Goal: Task Accomplishment & Management: Manage account settings

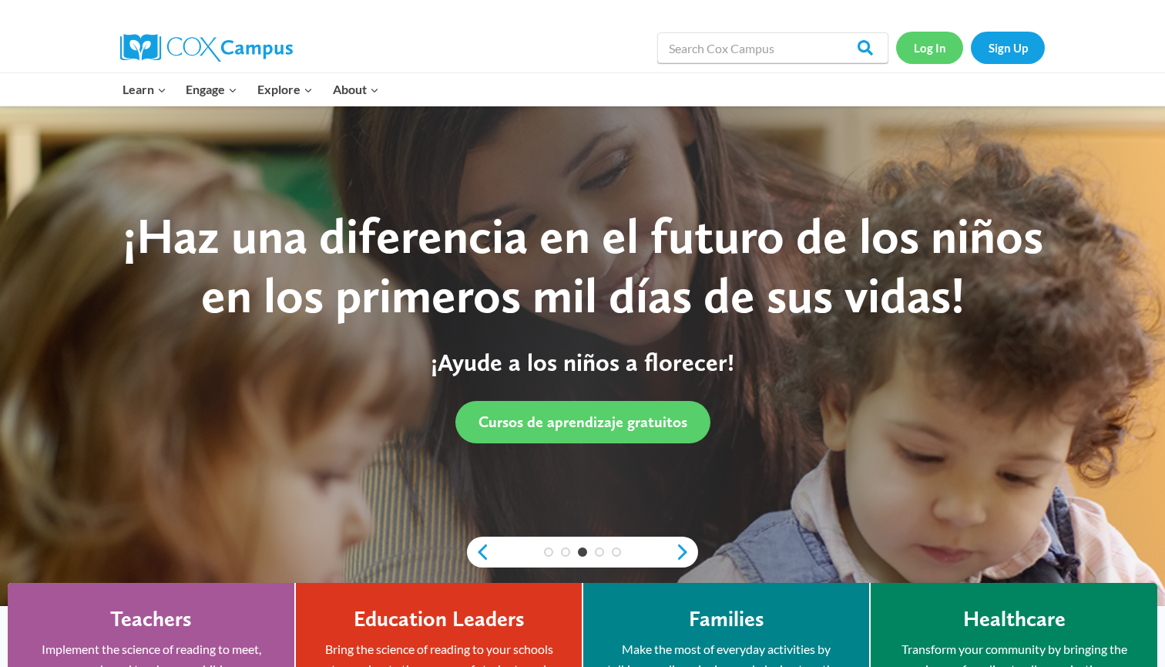
click at [659, 49] on link "Log In" at bounding box center [929, 48] width 67 height 32
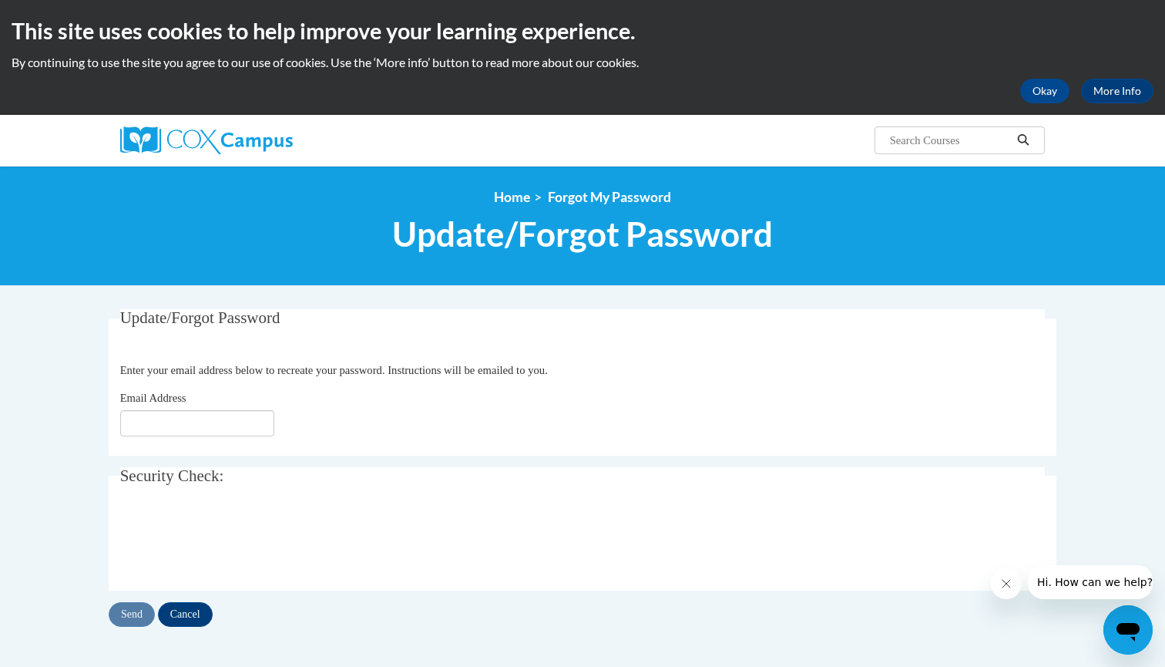
click at [395, 463] on div "Update/Forgot Password Please enter your email address Enter your email address…" at bounding box center [583, 467] width 948 height 317
click at [254, 425] on input "Email Address" at bounding box center [197, 423] width 154 height 26
type input "[EMAIL_ADDRESS][DOMAIN_NAME]"
click button "Refresh captcha" at bounding box center [0, 0] width 0 height 0
click at [126, 618] on input "Send" at bounding box center [132, 614] width 46 height 25
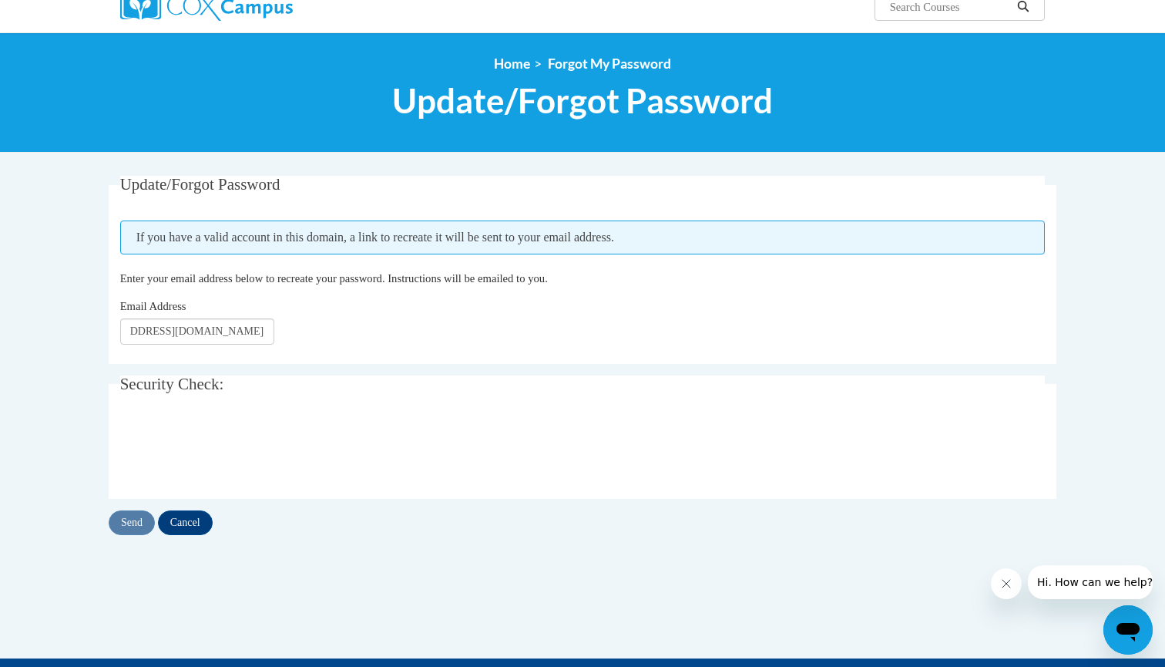
scroll to position [142, 0]
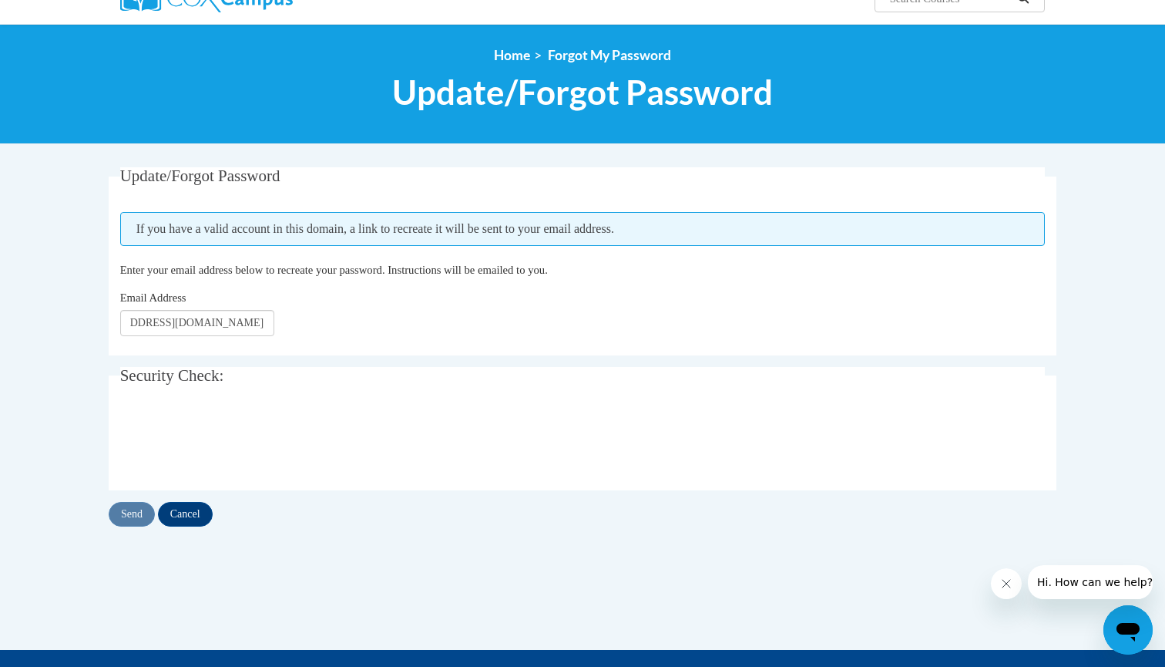
click at [227, 327] on input "[EMAIL_ADDRESS][DOMAIN_NAME]" at bounding box center [197, 323] width 154 height 26
click at [176, 321] on input "[EMAIL_ADDRESS][DOMAIN_NAME]" at bounding box center [197, 323] width 154 height 26
drag, startPoint x: 176, startPoint y: 321, endPoint x: 99, endPoint y: 321, distance: 76.3
click at [99, 321] on div "Update/Forgot Password Please enter your email address If you have a valid acco…" at bounding box center [582, 362] width 971 height 390
click at [170, 351] on fieldset "Update/Forgot Password Please enter your email address If you have a valid acco…" at bounding box center [583, 261] width 948 height 188
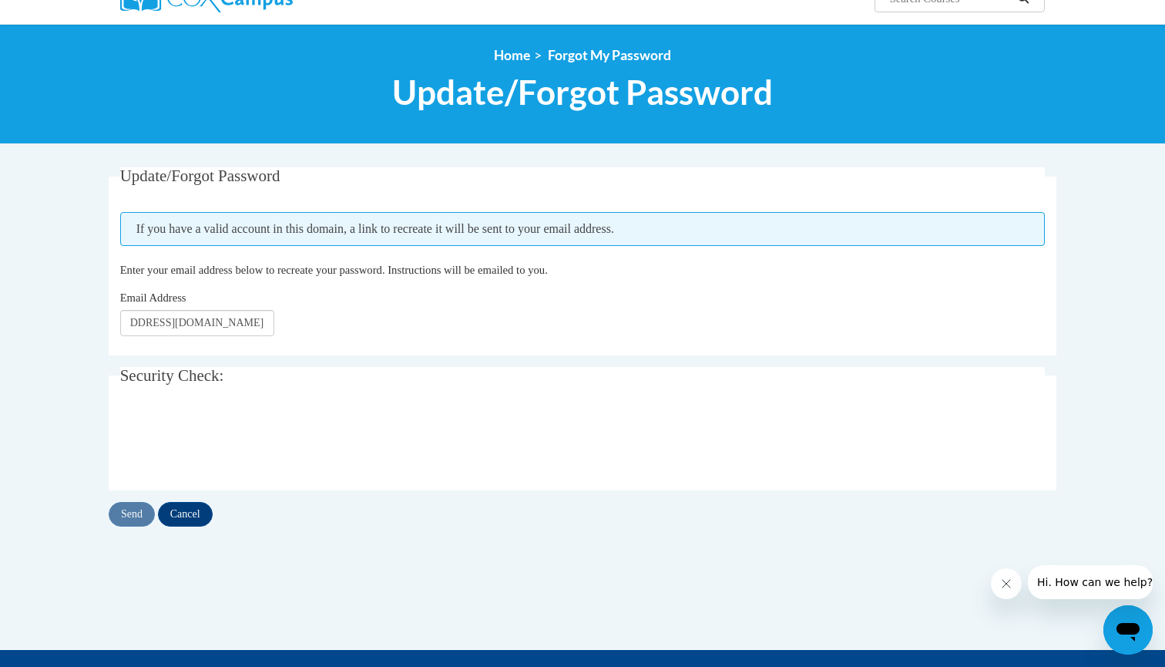
click at [1117, 619] on icon "Open messaging window" at bounding box center [1128, 630] width 28 height 28
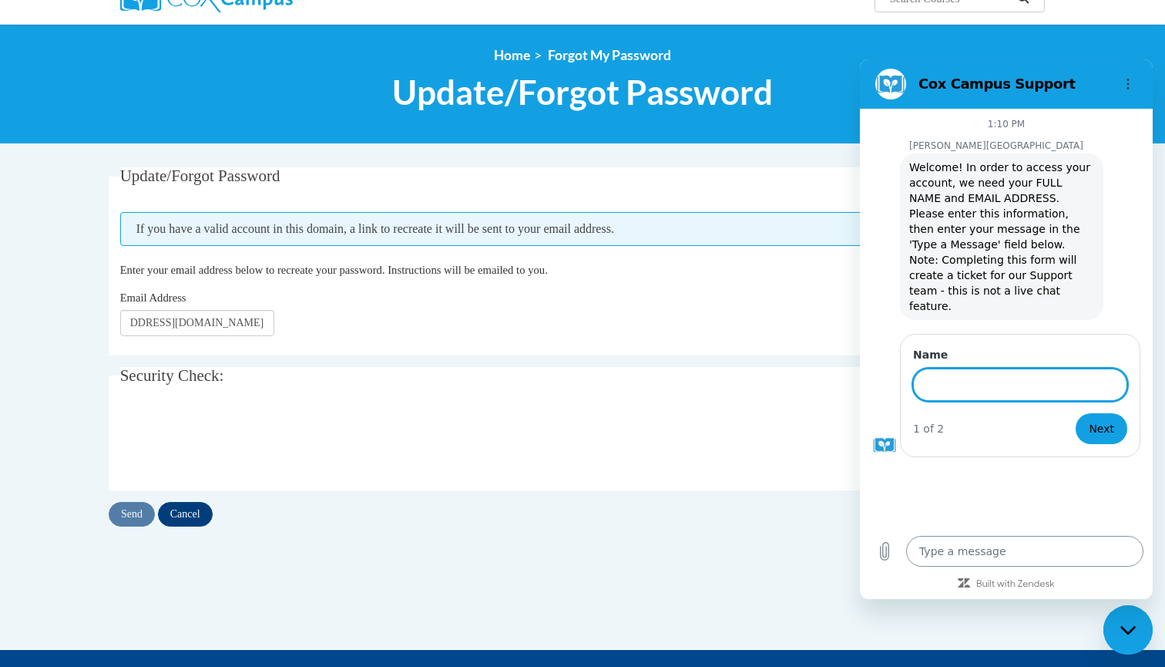
type textarea "x"
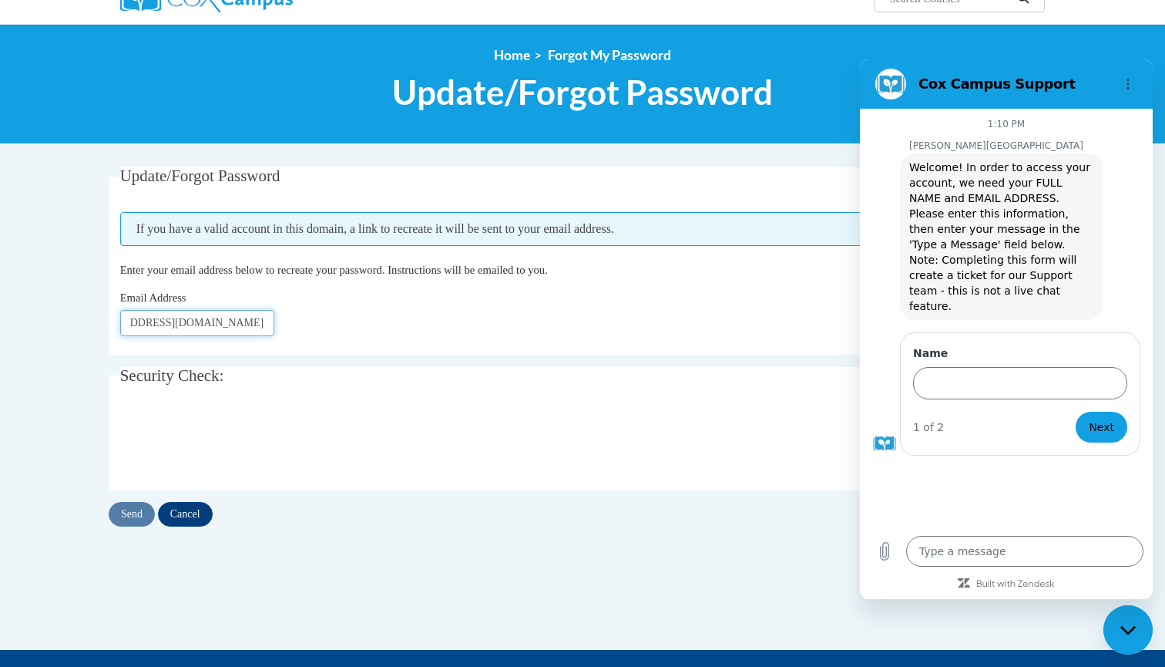
type input "[EMAIL_ADDRESS][DOMAIN_NAME]"
click at [174, 331] on input "[EMAIL_ADDRESS][DOMAIN_NAME]" at bounding box center [197, 323] width 154 height 26
click at [174, 331] on input "Aubt1@gmail.com" at bounding box center [197, 323] width 154 height 26
click at [1017, 381] on input "Name" at bounding box center [1020, 383] width 214 height 32
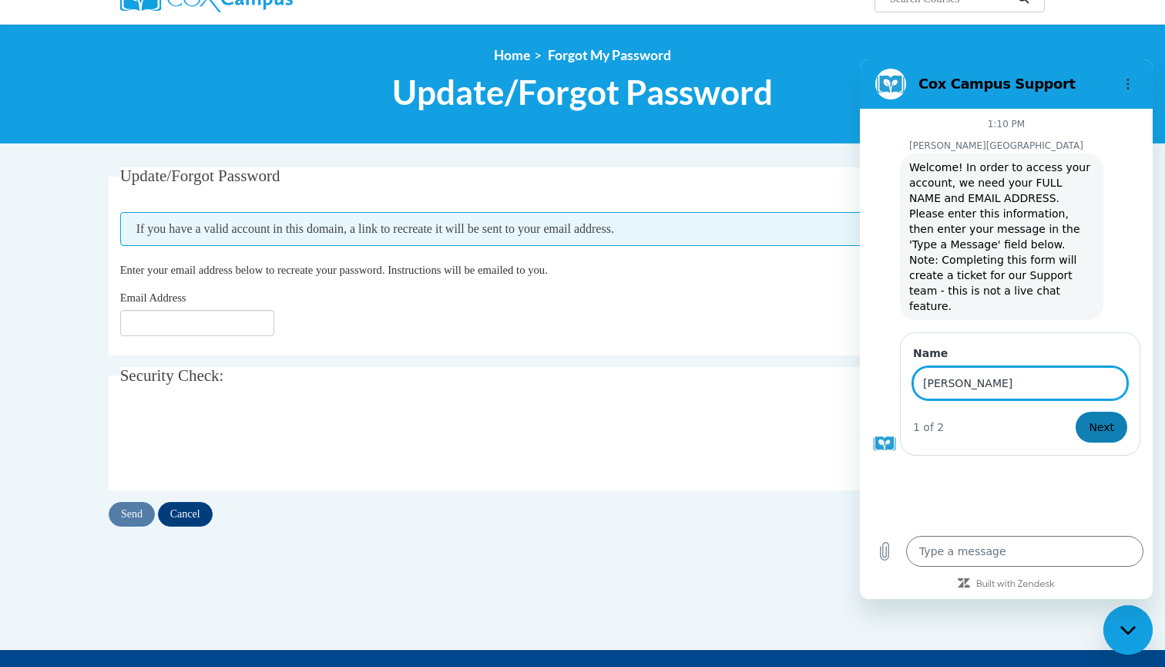
type input "[PERSON_NAME]"
click at [1112, 418] on span "Next" at bounding box center [1101, 427] width 25 height 18
type textarea "x"
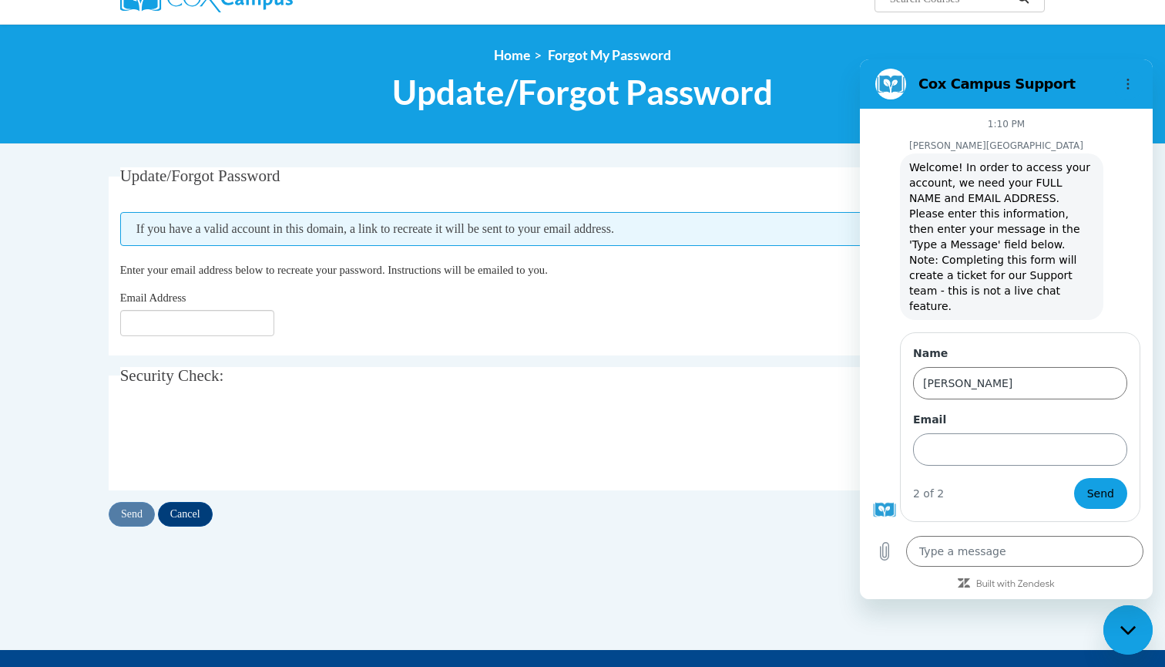
click at [1018, 433] on input "Email" at bounding box center [1020, 449] width 214 height 32
type input "[EMAIL_ADDRESS][DOMAIN_NAME]"
click at [1101, 478] on button "Send" at bounding box center [1100, 493] width 53 height 31
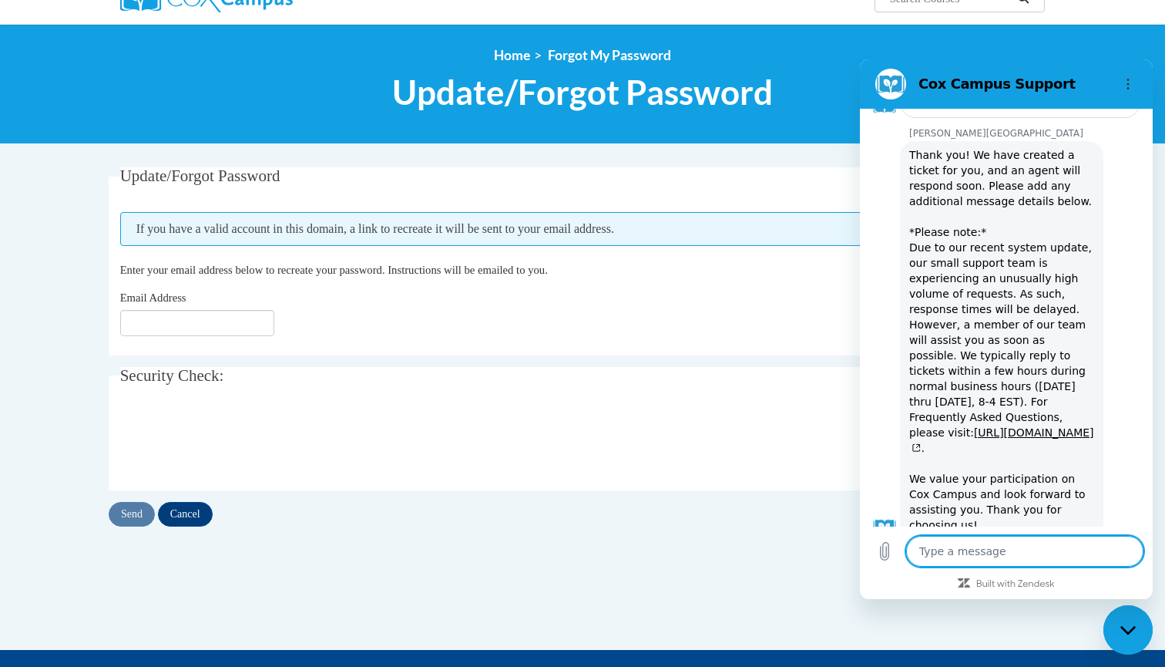
scroll to position [326, 0]
type textarea "x"
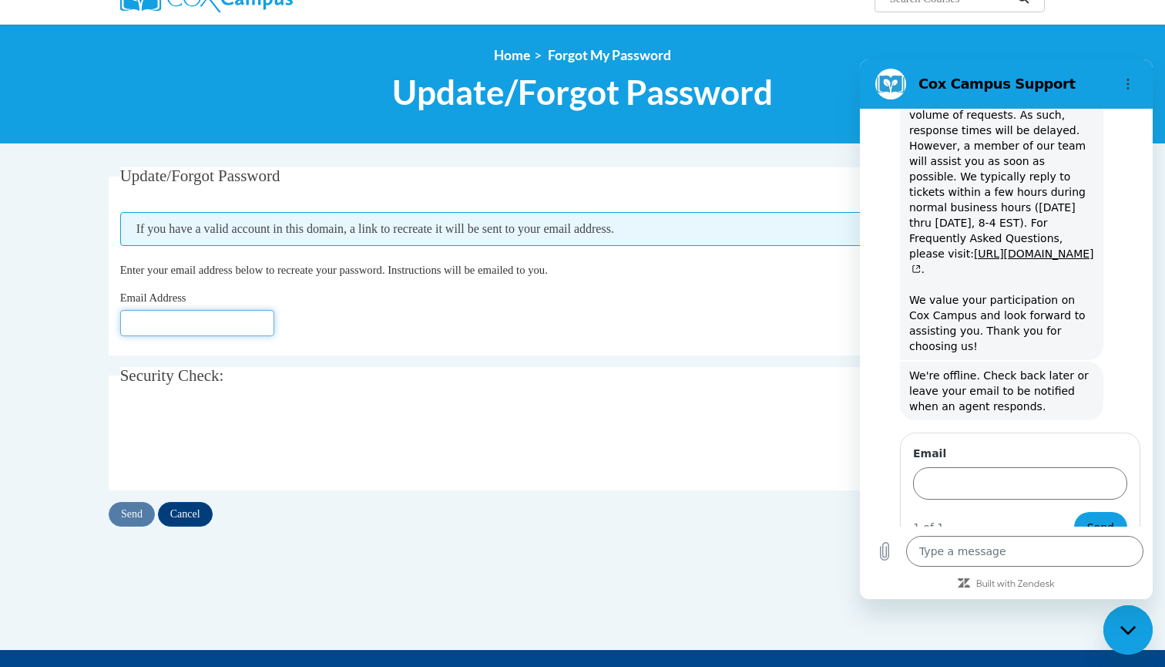
scroll to position [505, 0]
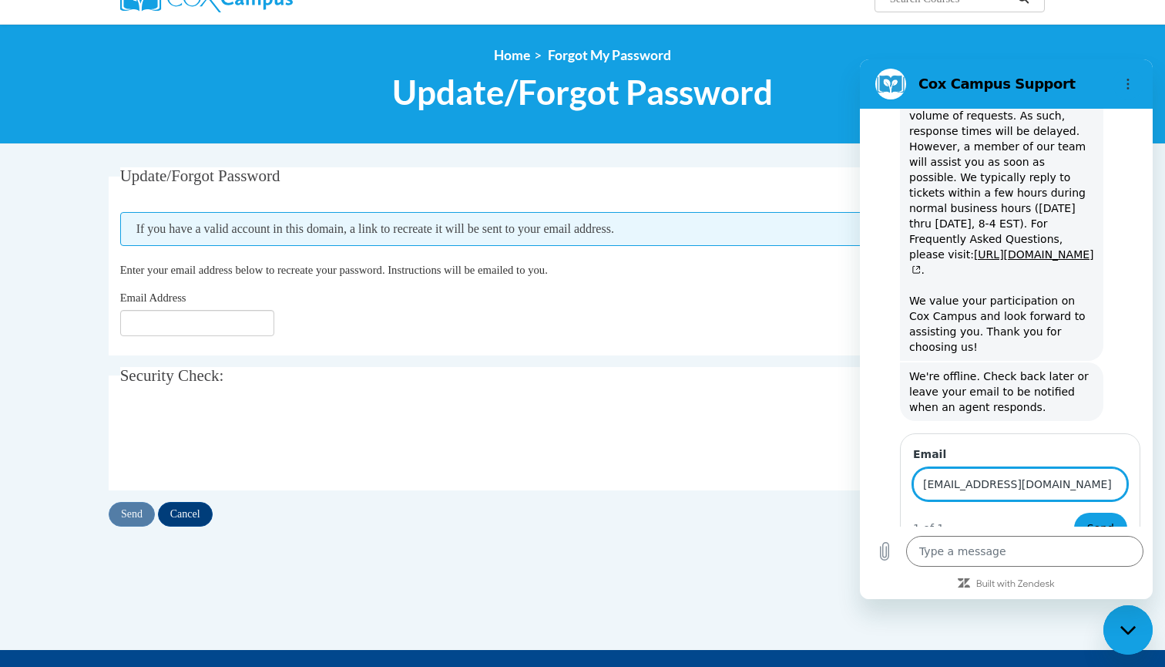
type input "[EMAIL_ADDRESS][DOMAIN_NAME]"
click at [1101, 512] on button "Send" at bounding box center [1100, 527] width 53 height 31
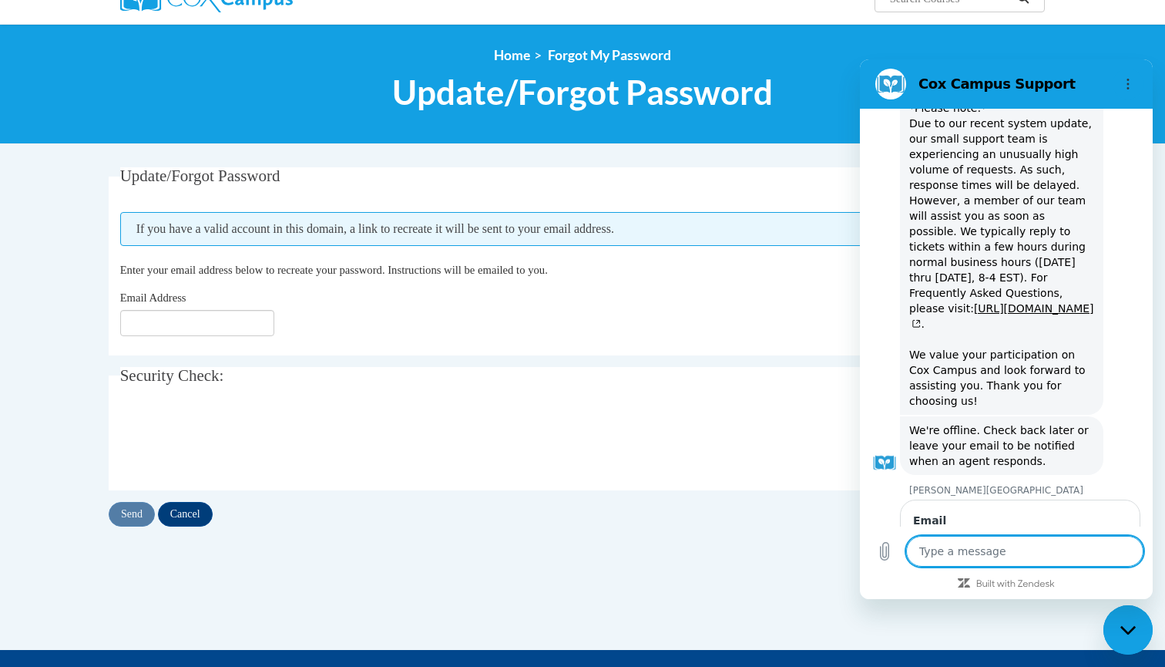
type textarea "x"
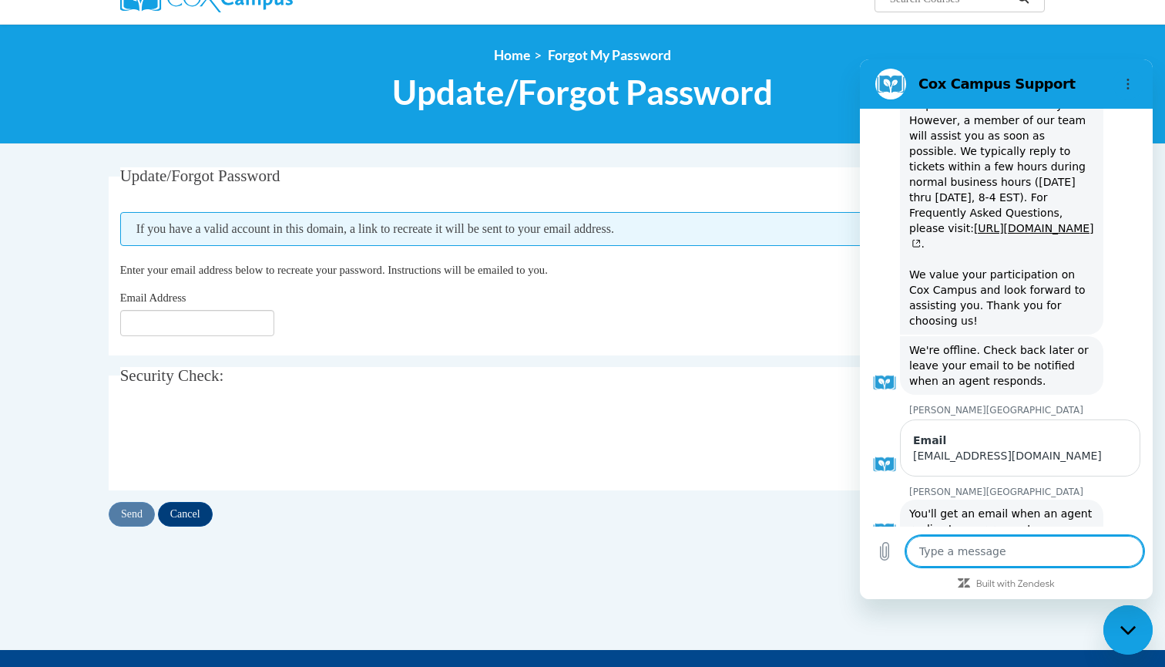
scroll to position [534, 0]
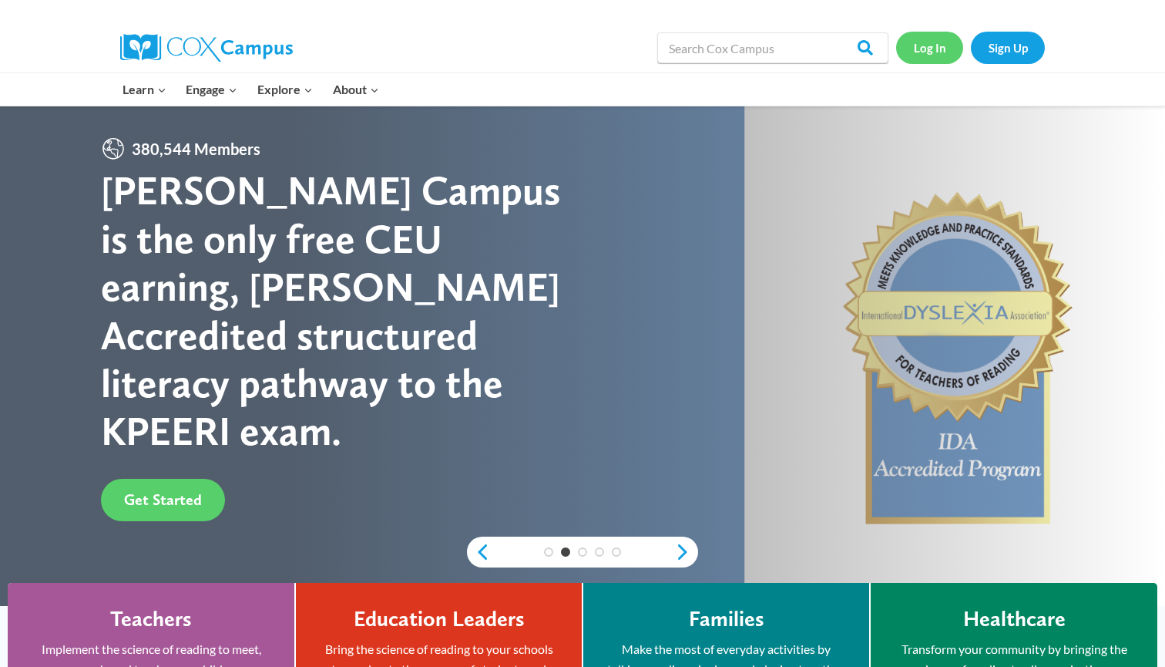
click at [929, 47] on link "Log In" at bounding box center [929, 48] width 67 height 32
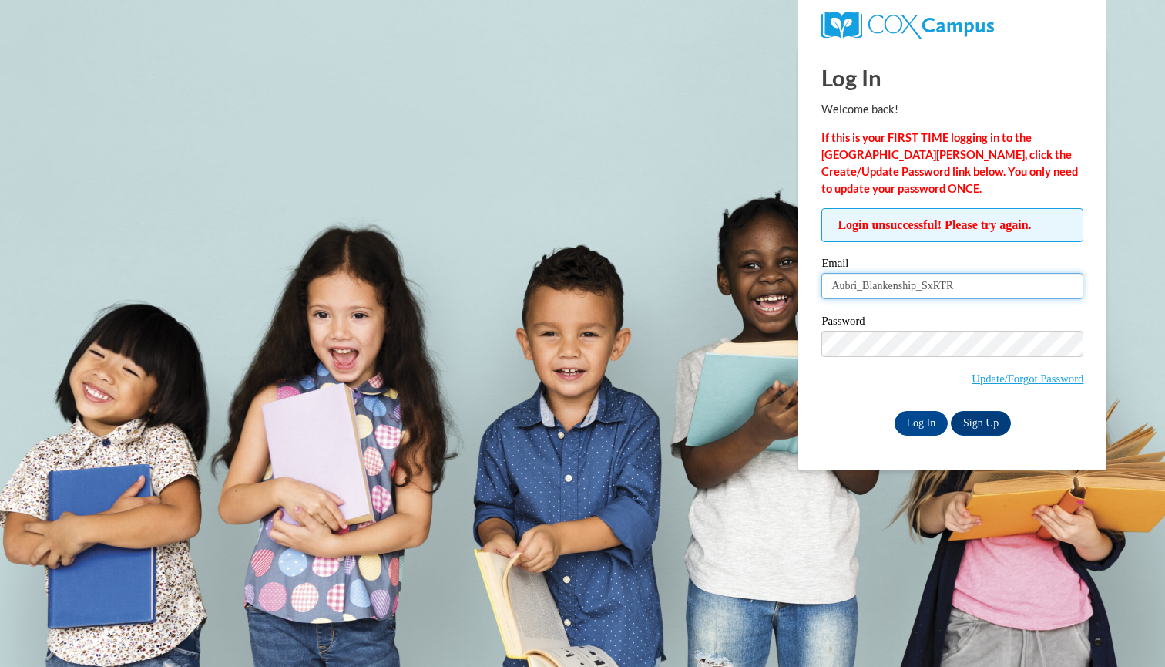
click at [937, 286] on input "Aubri_Blankenship_SxRTR" at bounding box center [952, 286] width 262 height 26
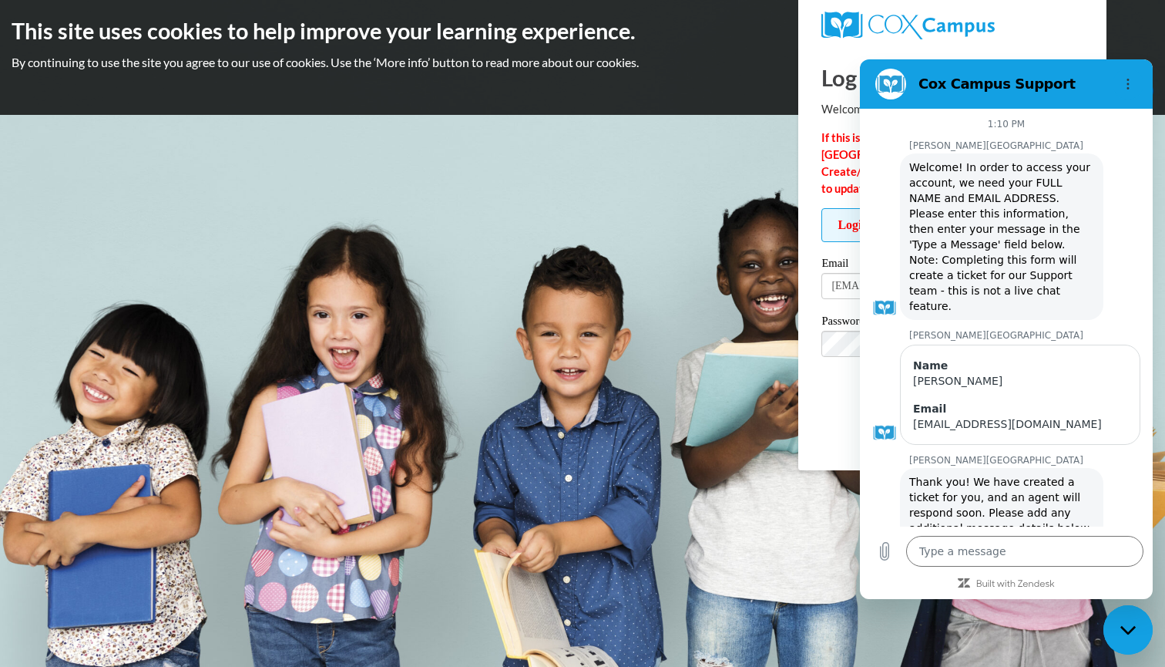
scroll to position [534, 0]
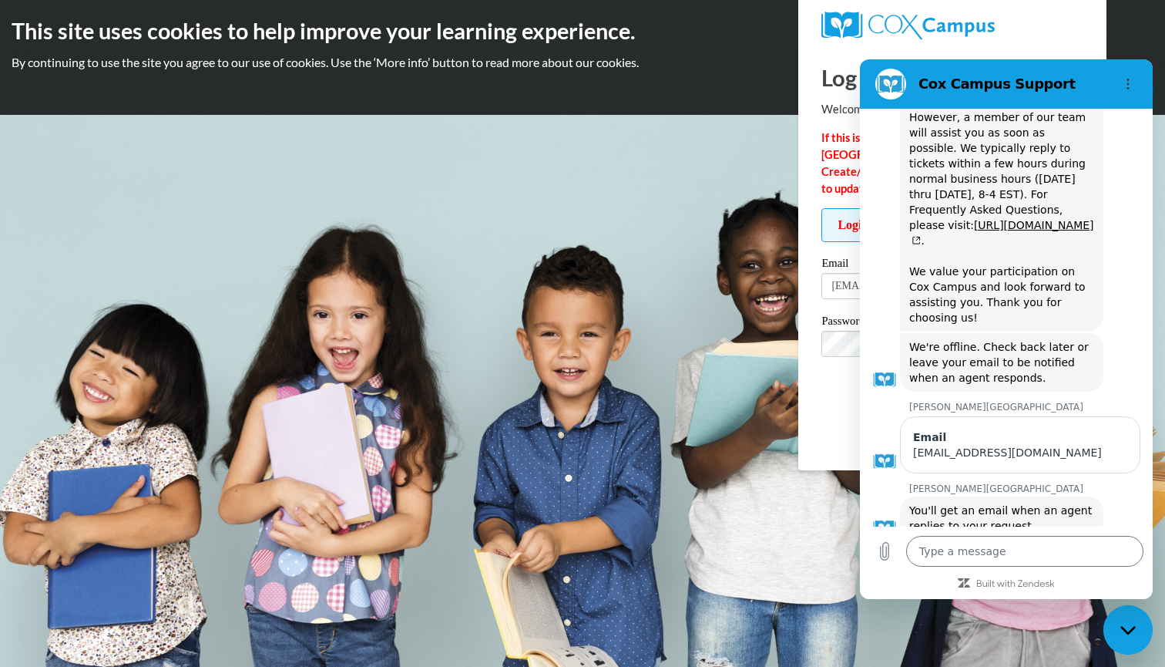
type input "aubriblankenship2201@gmail.comy22!"
click at [920, 420] on input "Log In" at bounding box center [922, 423] width 54 height 25
type textarea "x"
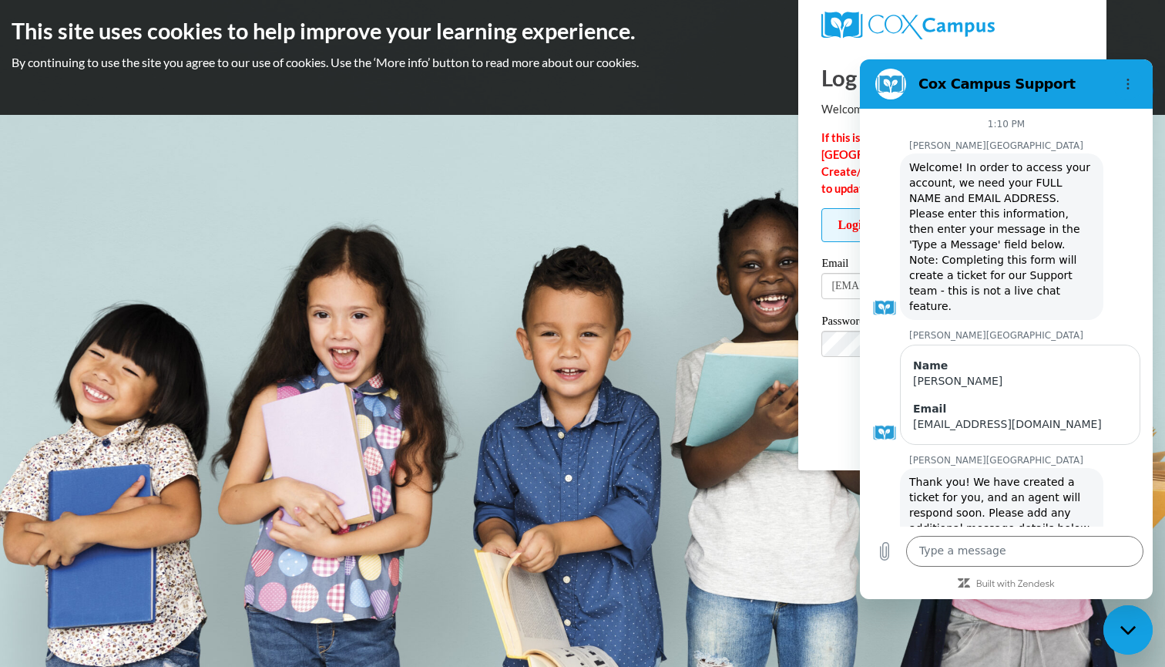
scroll to position [534, 0]
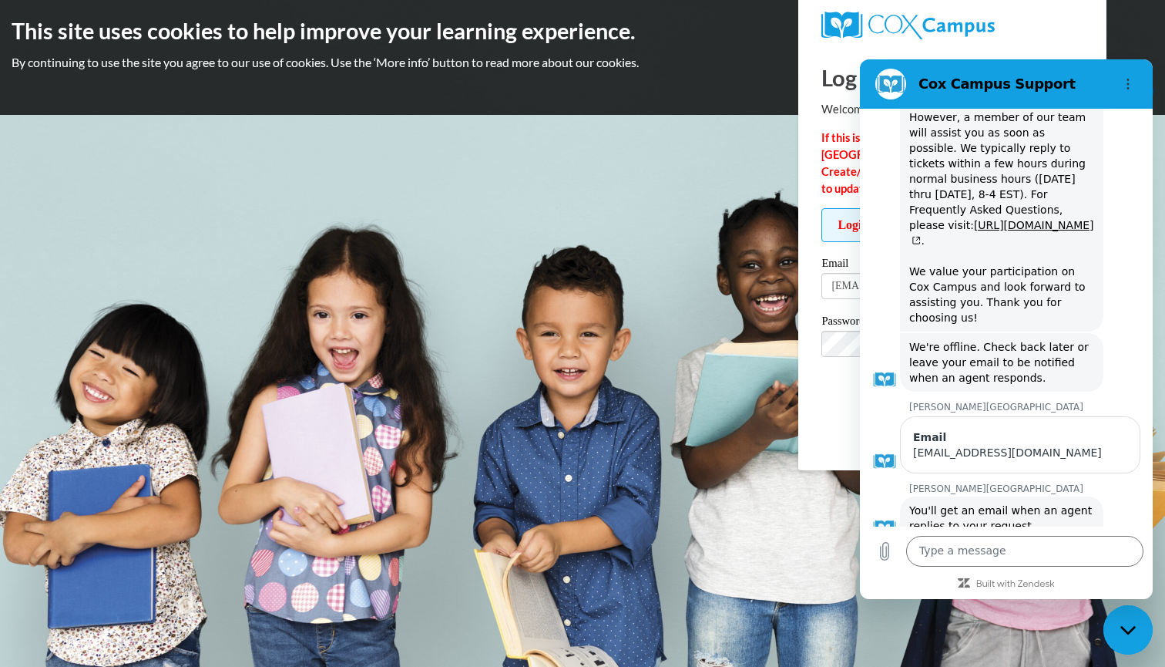
click at [851, 485] on body "This site uses cookies to help improve your learning experience. By continuing …" at bounding box center [582, 333] width 1165 height 667
click at [842, 436] on div "Log In Welcome back! If this is your FIRST TIME logging in to the [GEOGRAPHIC_D…" at bounding box center [952, 258] width 331 height 424
click at [1112, 28] on h2 "This site uses cookies to help improve your learning experience." at bounding box center [583, 30] width 1142 height 31
click at [1067, 342] on div "[PERSON_NAME] Campus says: We're offline. Check back later or leave your email …" at bounding box center [1001, 362] width 203 height 59
click at [1090, 99] on section "Cox Campus Support" at bounding box center [1006, 83] width 293 height 49
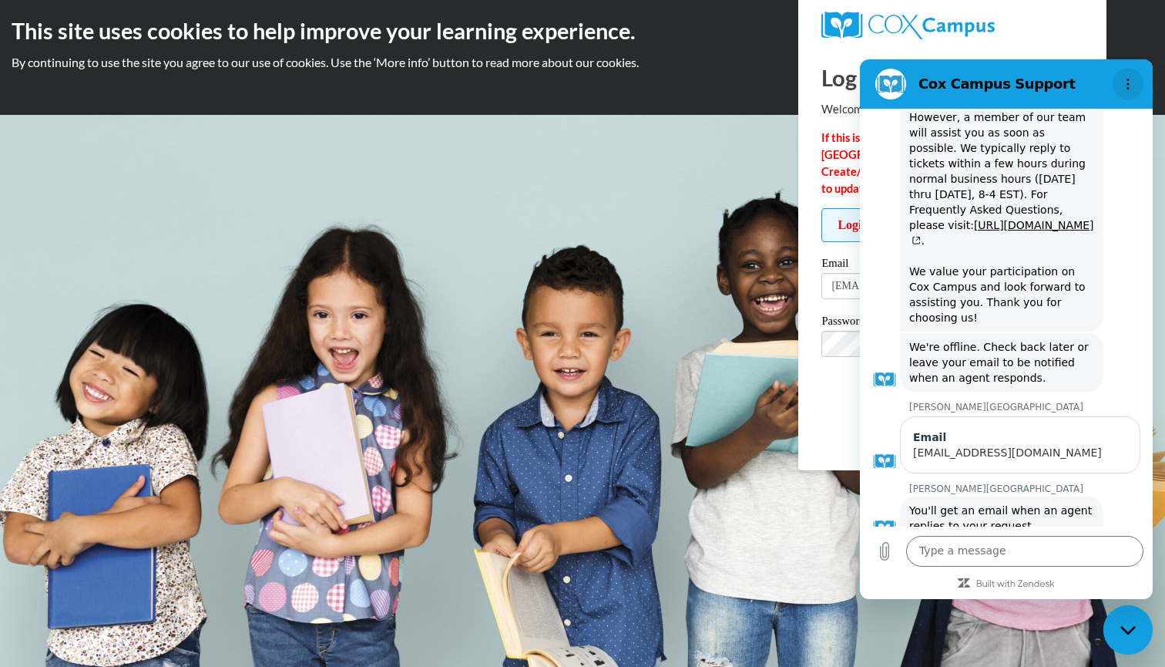
click at [1133, 79] on icon "Options menu" at bounding box center [1128, 84] width 12 height 12
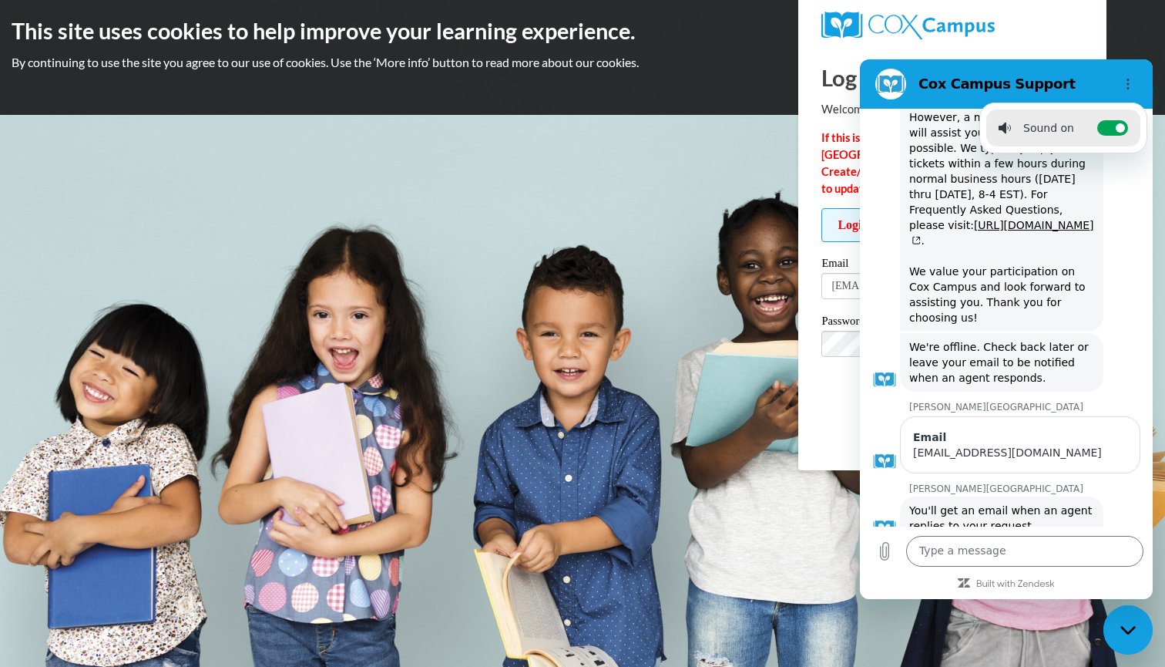
click at [1114, 623] on div "Close messaging window" at bounding box center [1128, 629] width 46 height 46
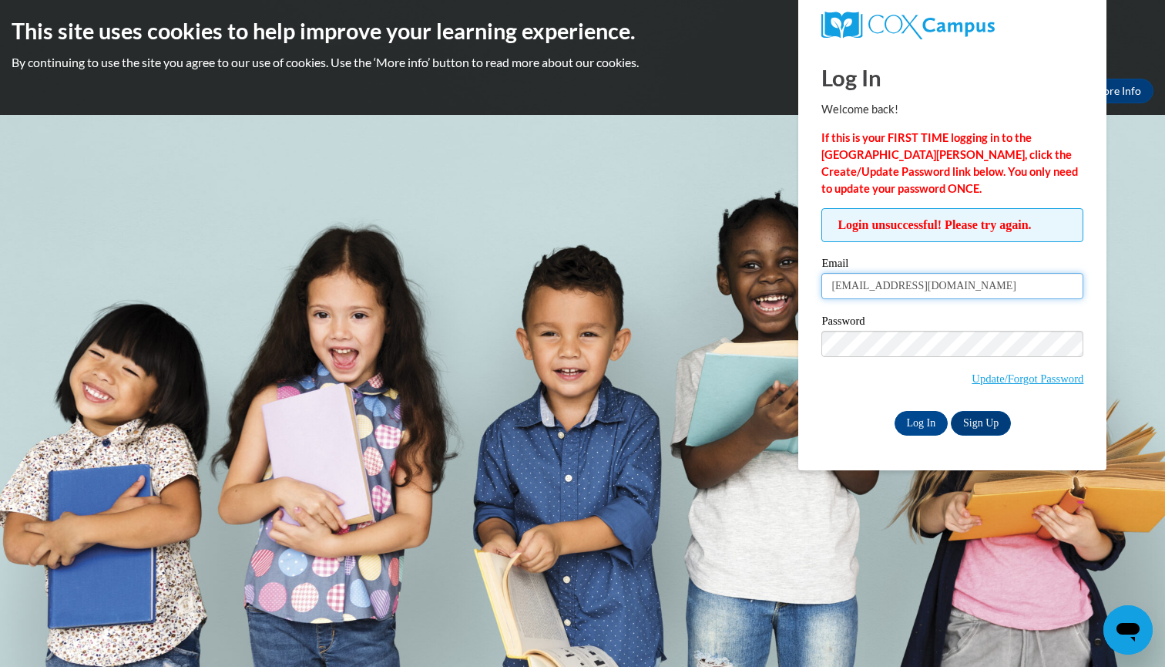
type input "[EMAIL_ADDRESS][DOMAIN_NAME]"
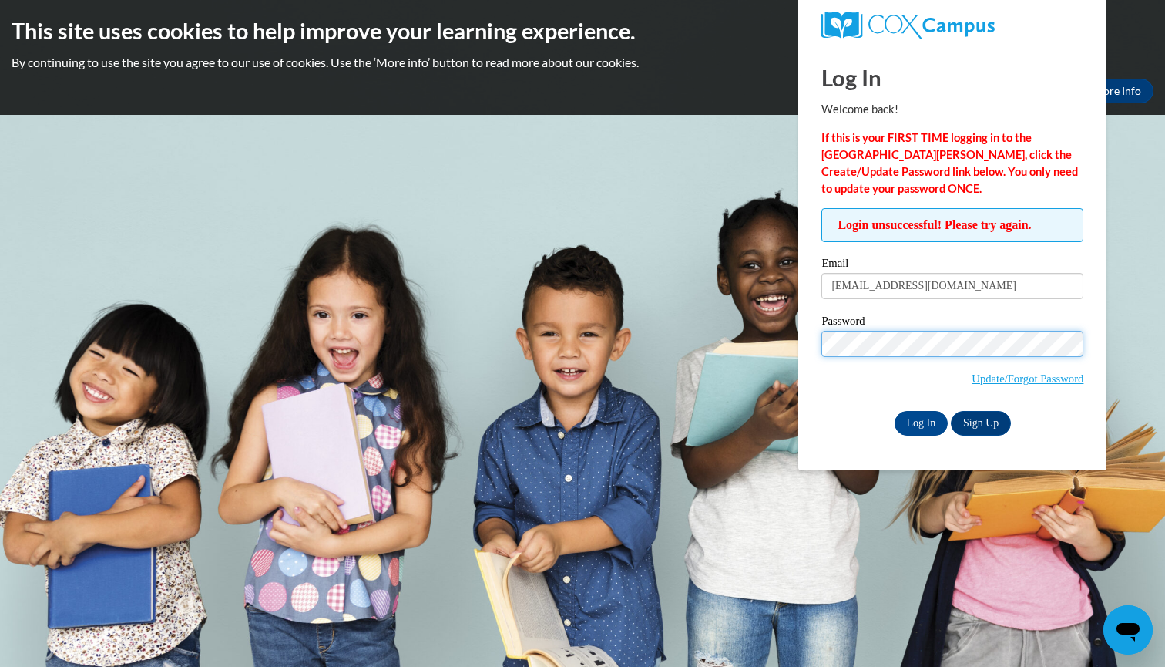
click at [920, 420] on input "Log In" at bounding box center [922, 423] width 54 height 25
click at [911, 516] on body "This site uses cookies to help improve your learning experience. By continuing …" at bounding box center [582, 333] width 1165 height 667
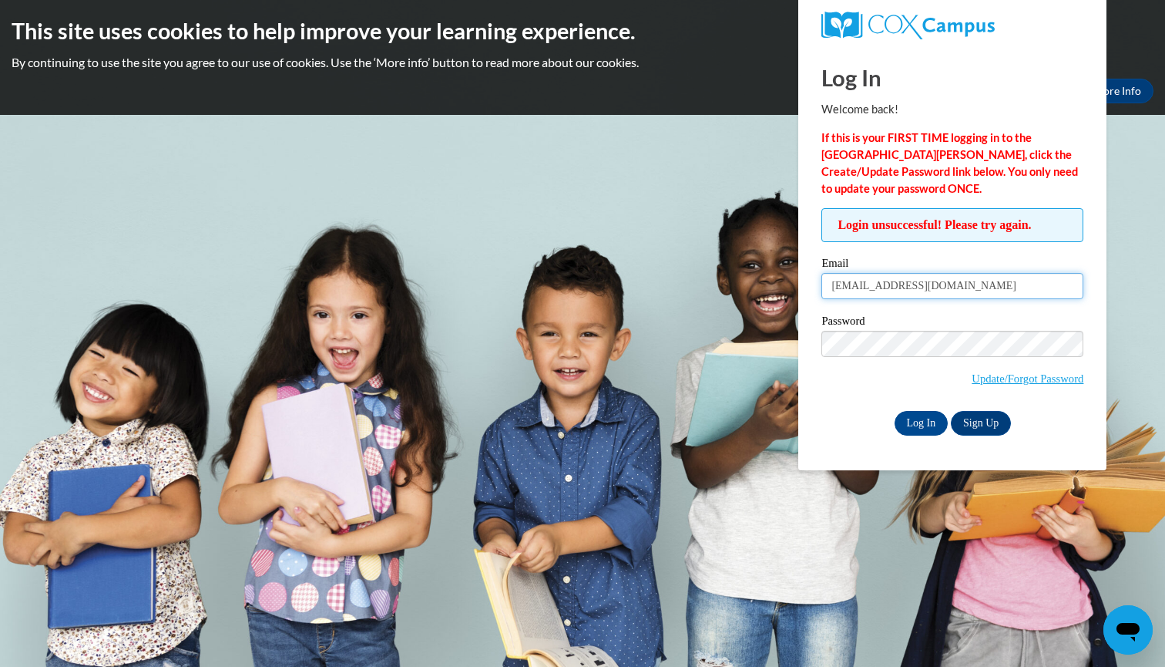
click at [1040, 286] on input "[EMAIL_ADDRESS][DOMAIN_NAME]" at bounding box center [952, 286] width 262 height 26
click at [579, 396] on body "This site uses cookies to help improve your learning experience. By continuing …" at bounding box center [582, 333] width 1165 height 667
click at [892, 287] on input "Email" at bounding box center [952, 286] width 262 height 26
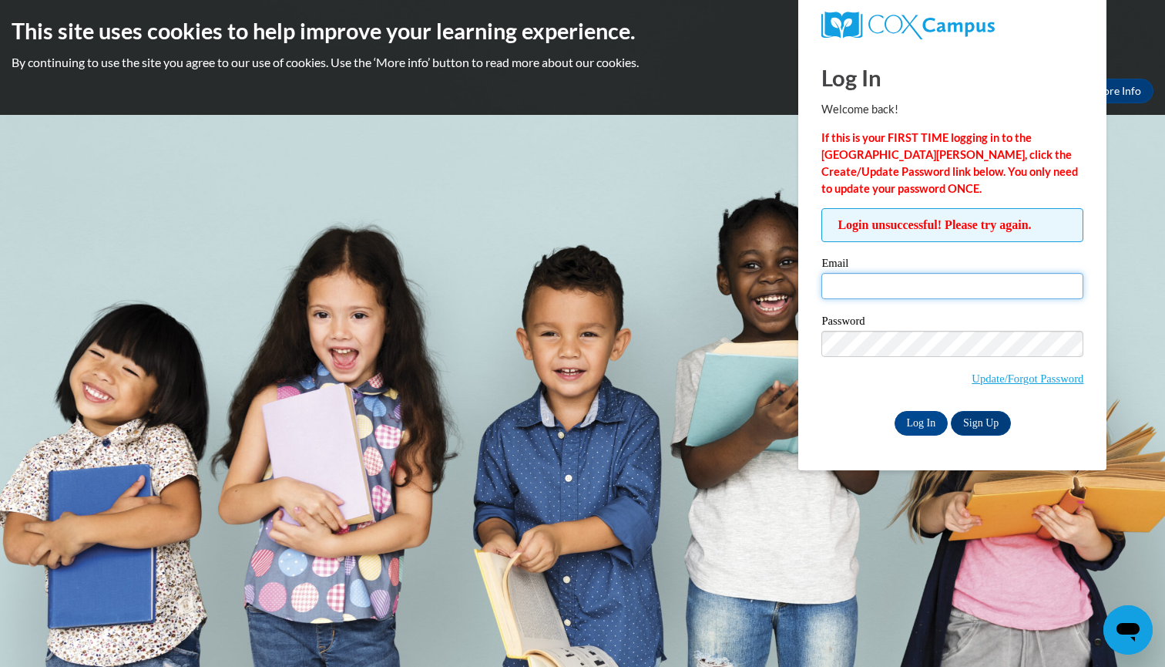
type input "Aubri_Blankenship_SxRTR"
click at [923, 286] on input "Aubri_Blankenship_SxRTR" at bounding box center [952, 286] width 262 height 26
type input "aubriblankenship2201@gmail.com"
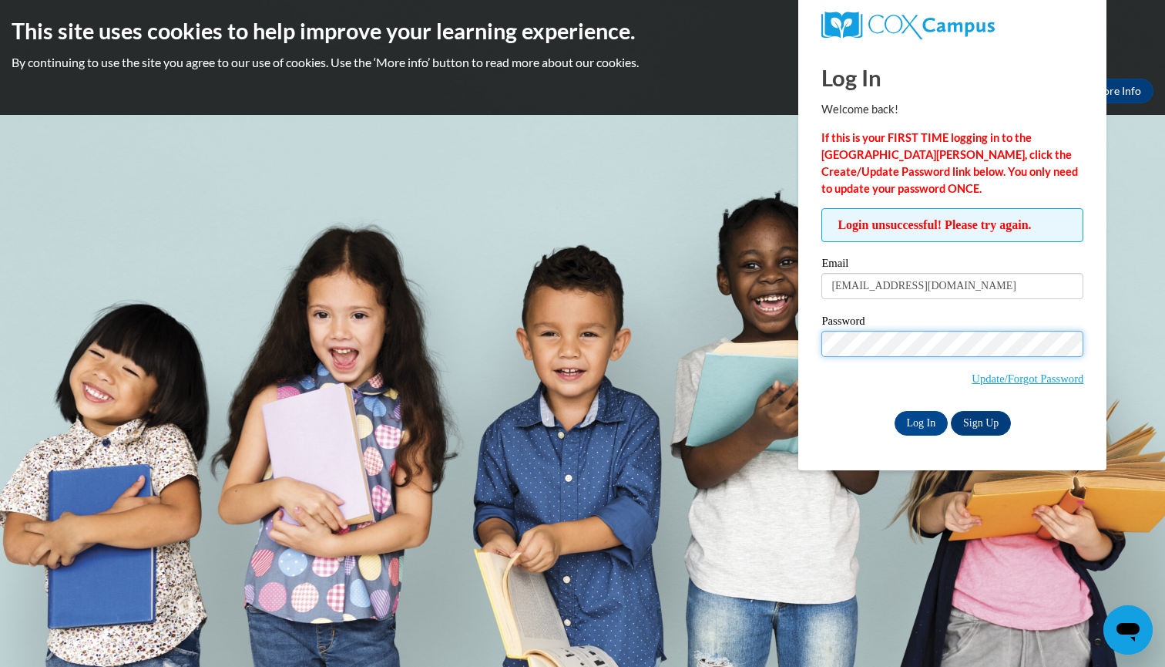
click at [920, 420] on input "Log In" at bounding box center [922, 423] width 54 height 25
click at [1020, 378] on link "Update/Forgot Password" at bounding box center [1028, 378] width 112 height 12
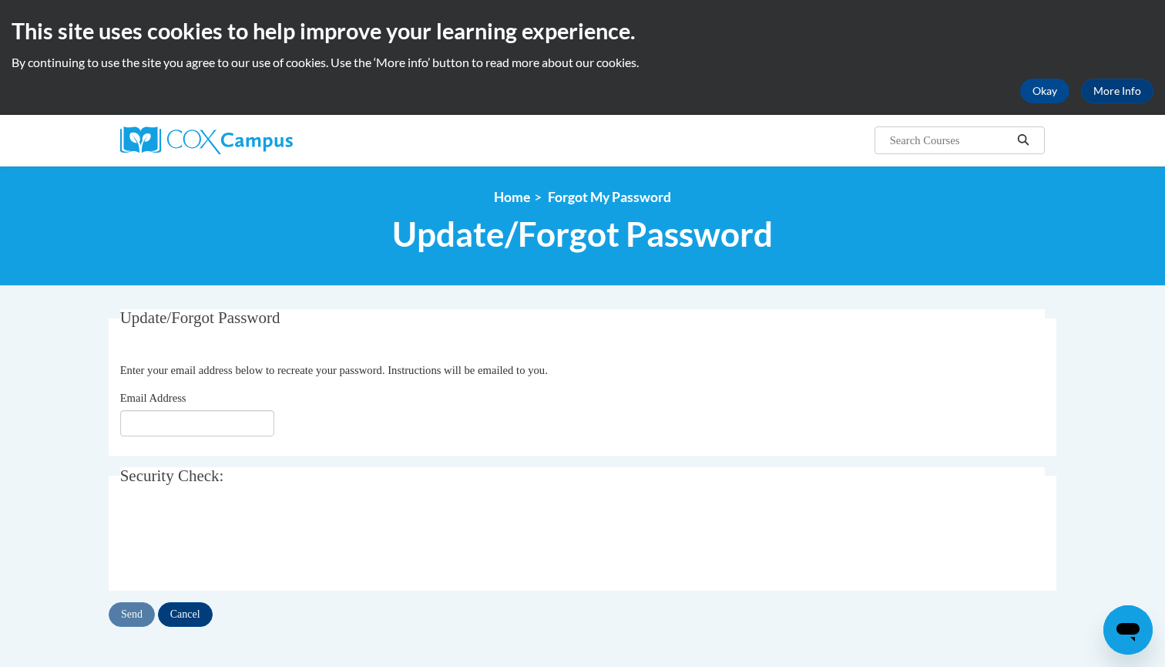
click at [500, 396] on div "Email Address" at bounding box center [582, 412] width 925 height 47
click at [190, 428] on input "Email Address" at bounding box center [197, 423] width 154 height 26
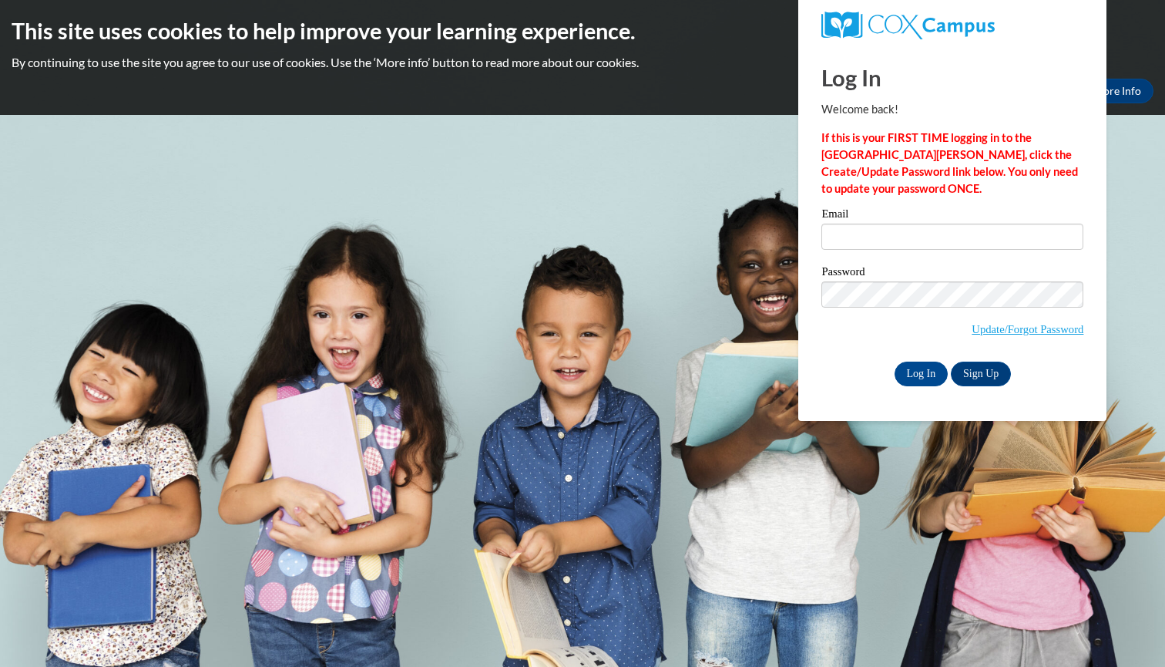
drag, startPoint x: 0, startPoint y: 0, endPoint x: 886, endPoint y: 233, distance: 916.2
click at [886, 233] on input "Email" at bounding box center [952, 236] width 262 height 26
type input "aubriblankenship2201@gmail.com"
click at [933, 367] on input "Log In" at bounding box center [922, 373] width 54 height 25
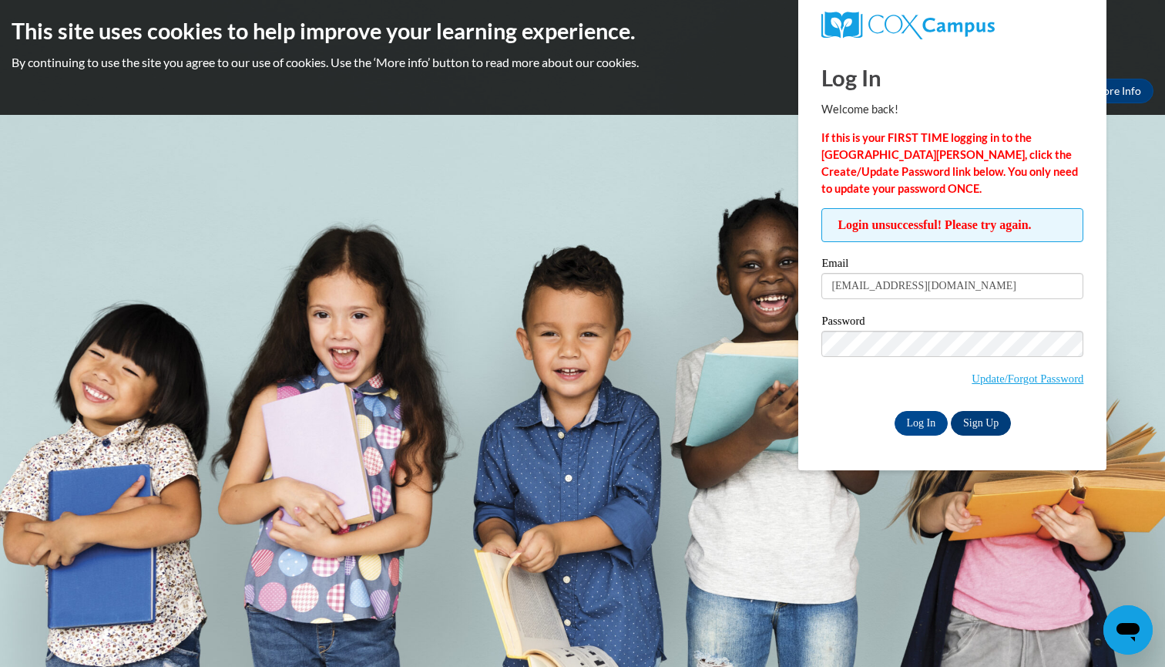
click at [968, 422] on link "Sign Up" at bounding box center [981, 423] width 60 height 25
click at [956, 284] on input "aubriblankenship2201@gmail.com" at bounding box center [952, 286] width 262 height 26
type input "Aubri_Blankenship_SxRTR"
click at [920, 420] on input "Log In" at bounding box center [922, 423] width 54 height 25
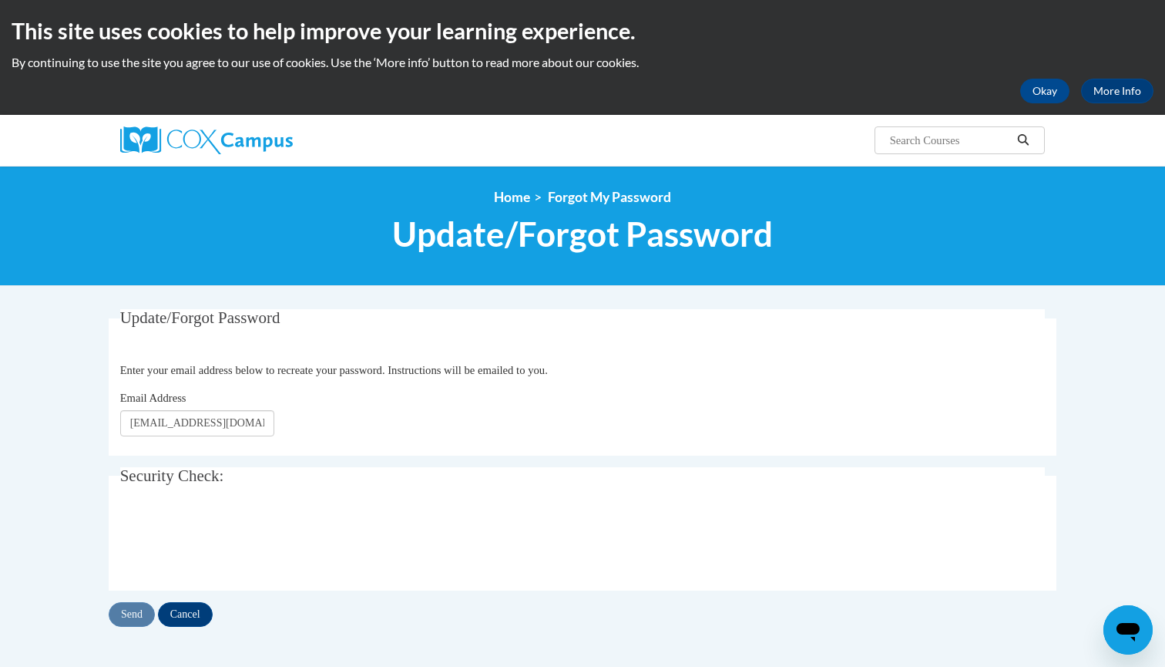
type input "ablankenship4@daltonstate.edu"
click at [146, 612] on input "Send" at bounding box center [132, 614] width 46 height 25
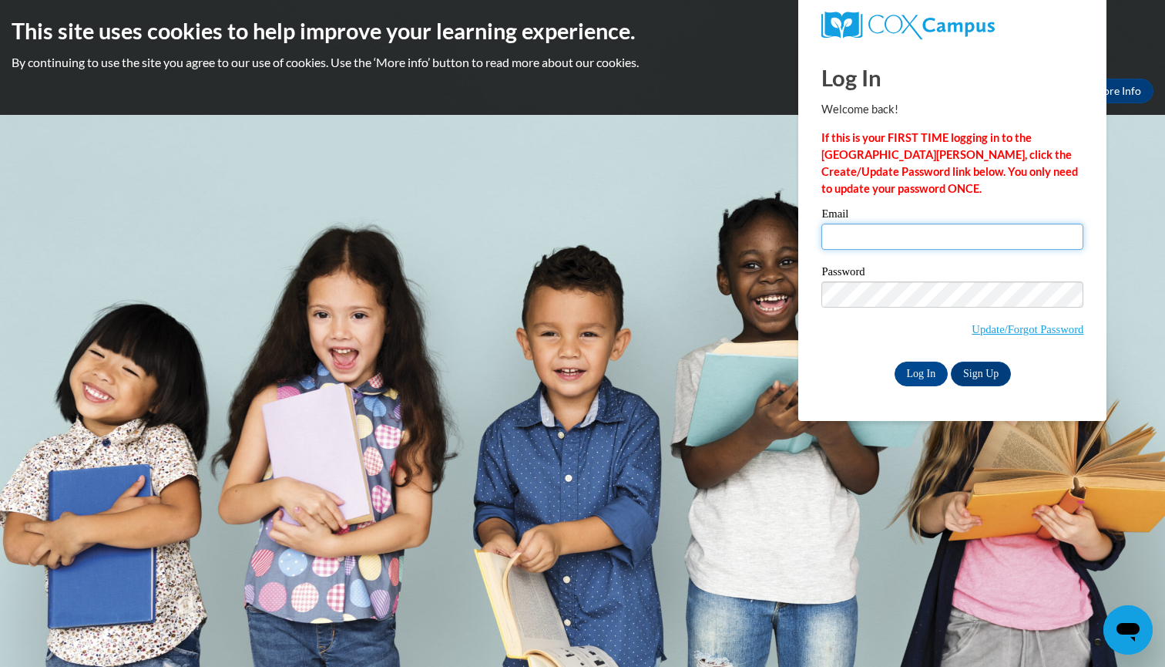
type input "Aubri_Blankenship_SxRTR"
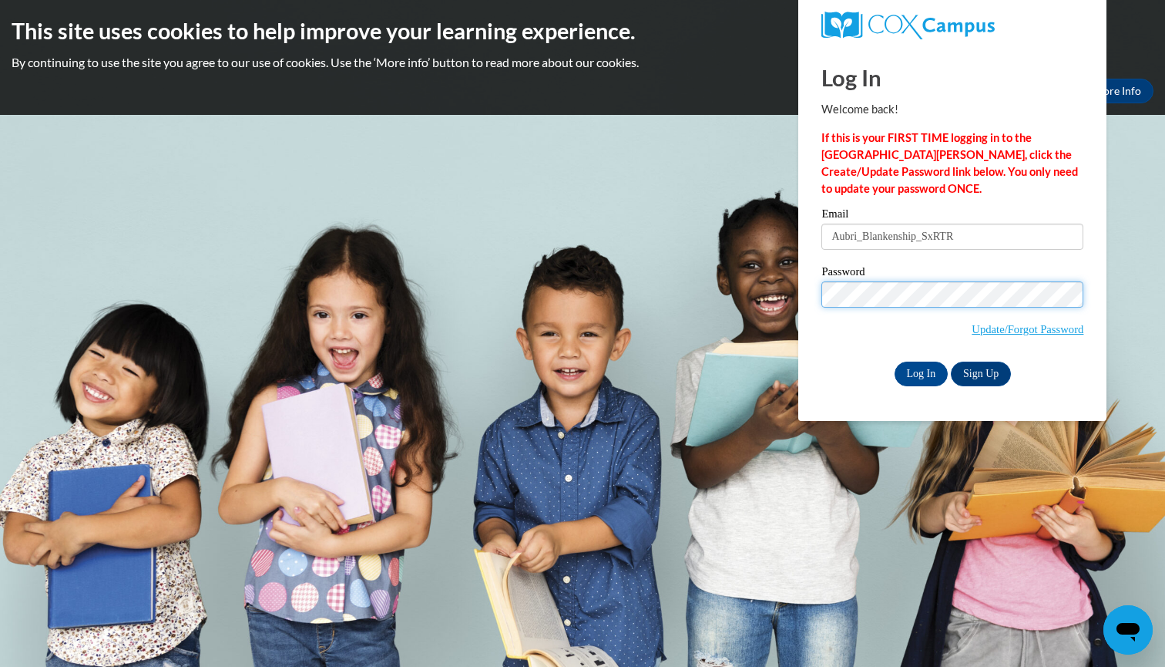
click at [920, 371] on input "Log In" at bounding box center [922, 373] width 54 height 25
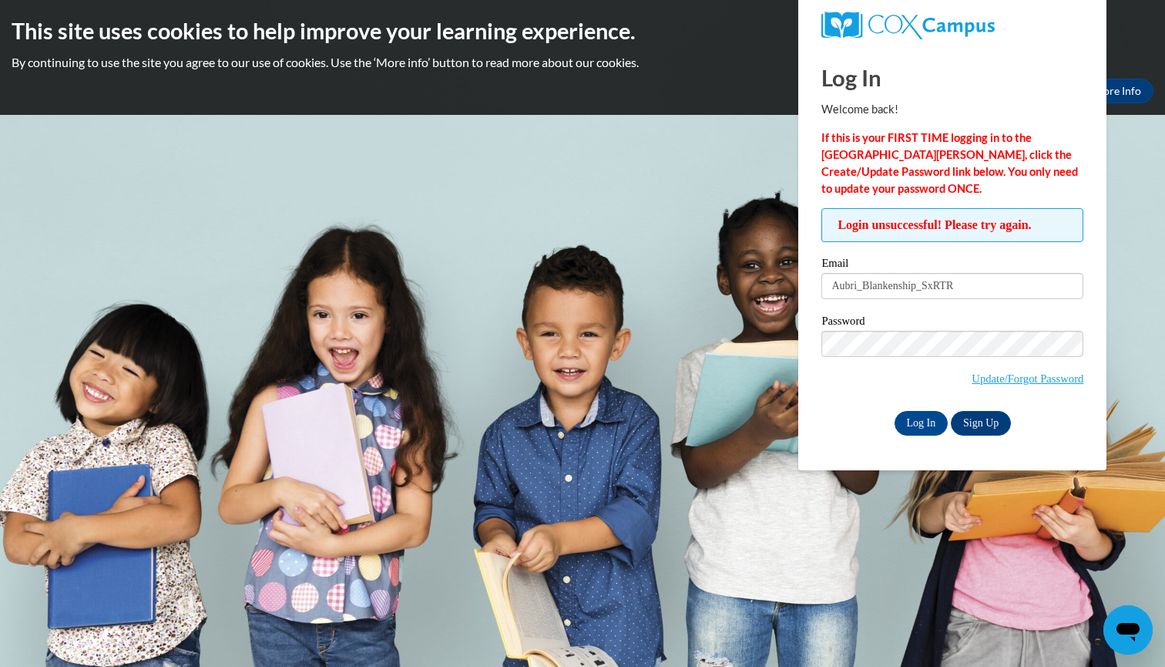
click at [1145, 275] on body "This site uses cookies to help improve your learning experience. By continuing …" at bounding box center [582, 333] width 1165 height 667
click at [920, 420] on input "Log In" at bounding box center [922, 423] width 54 height 25
click at [916, 287] on input "Aubri_Blankenship_SxRTR" at bounding box center [952, 286] width 262 height 26
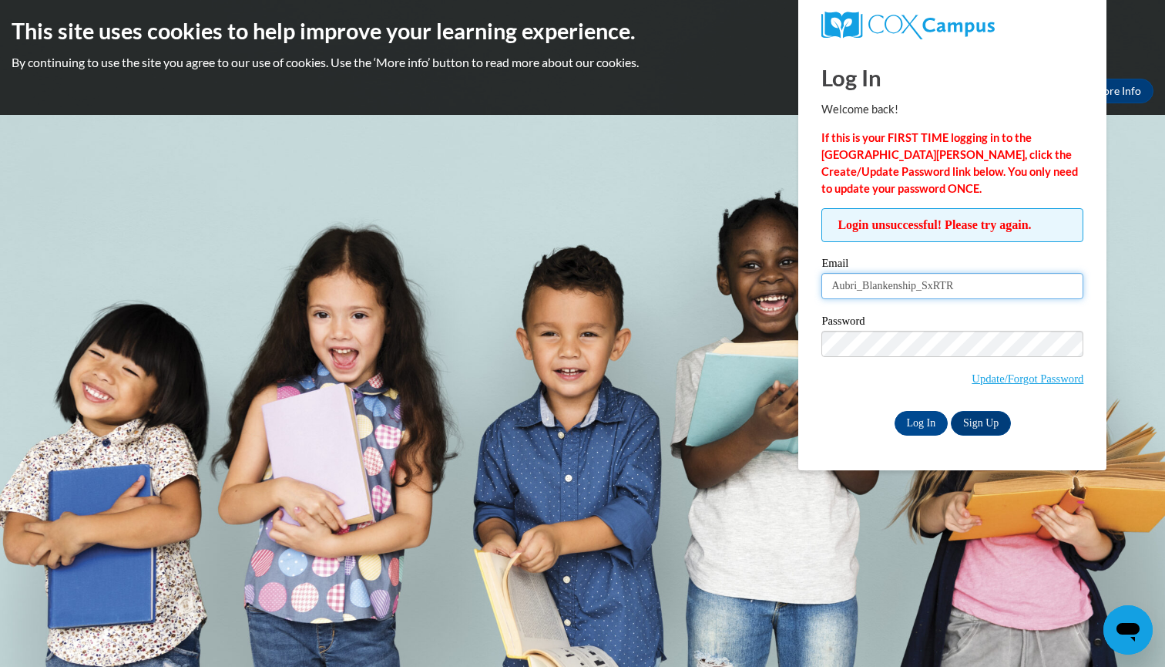
click at [916, 287] on input "Aubri_Blankenship_SxRTR" at bounding box center [952, 286] width 262 height 26
type input "ablankenship4@daltonstate.edu"
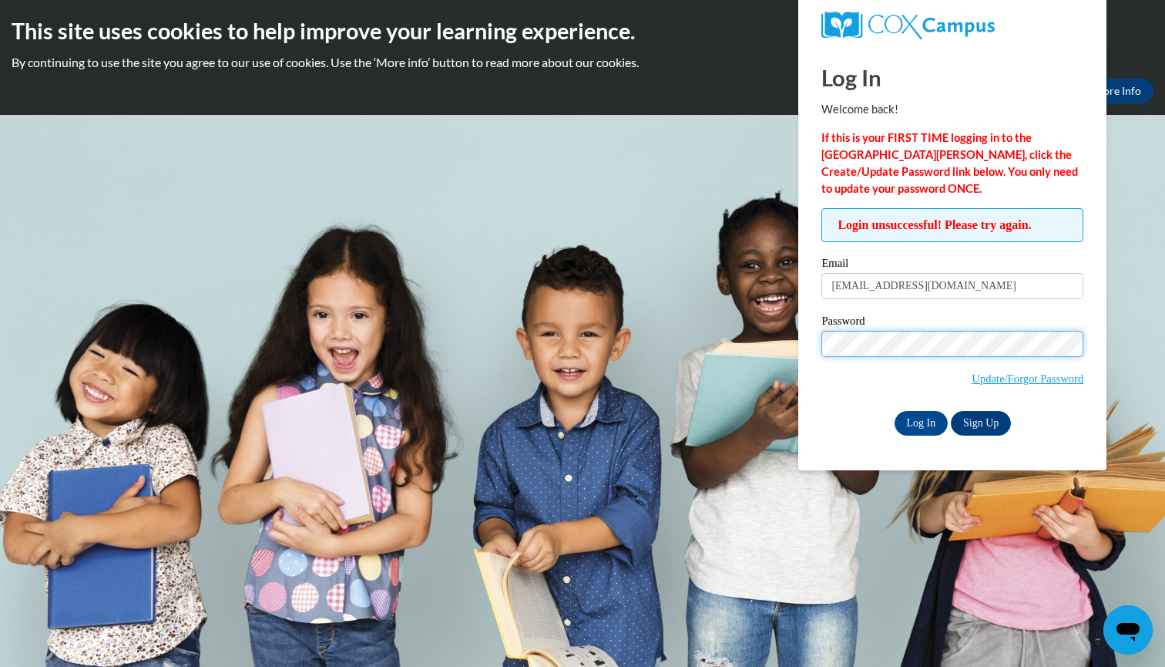
click at [920, 420] on input "Log In" at bounding box center [922, 423] width 54 height 25
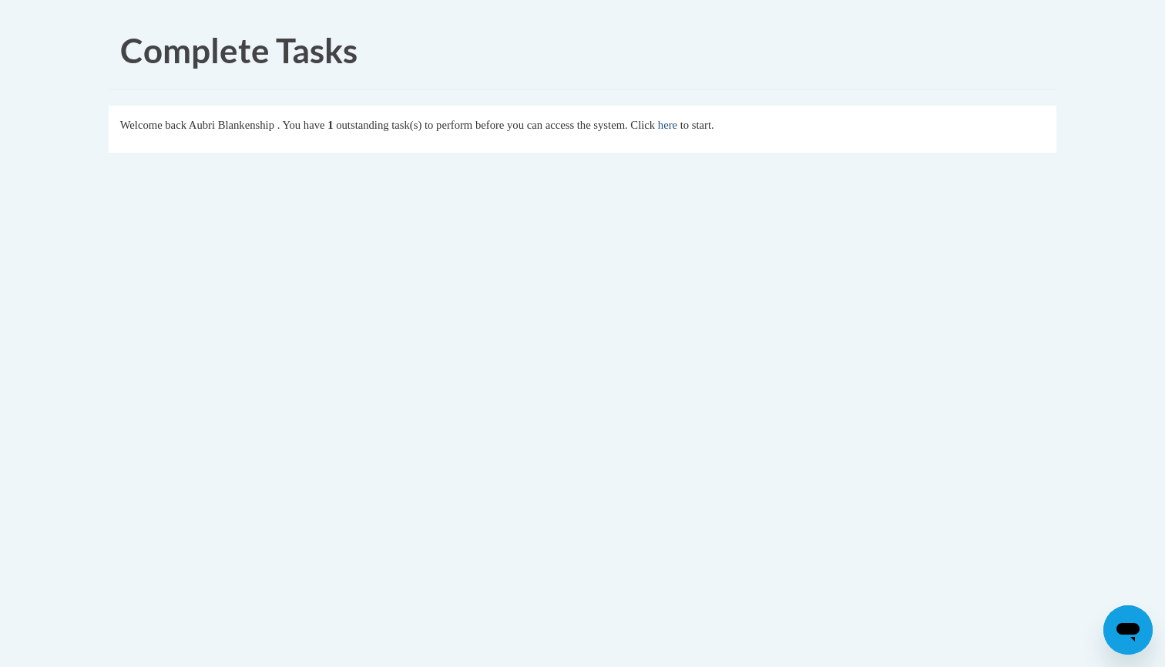
click at [677, 128] on link "here" at bounding box center [667, 125] width 19 height 12
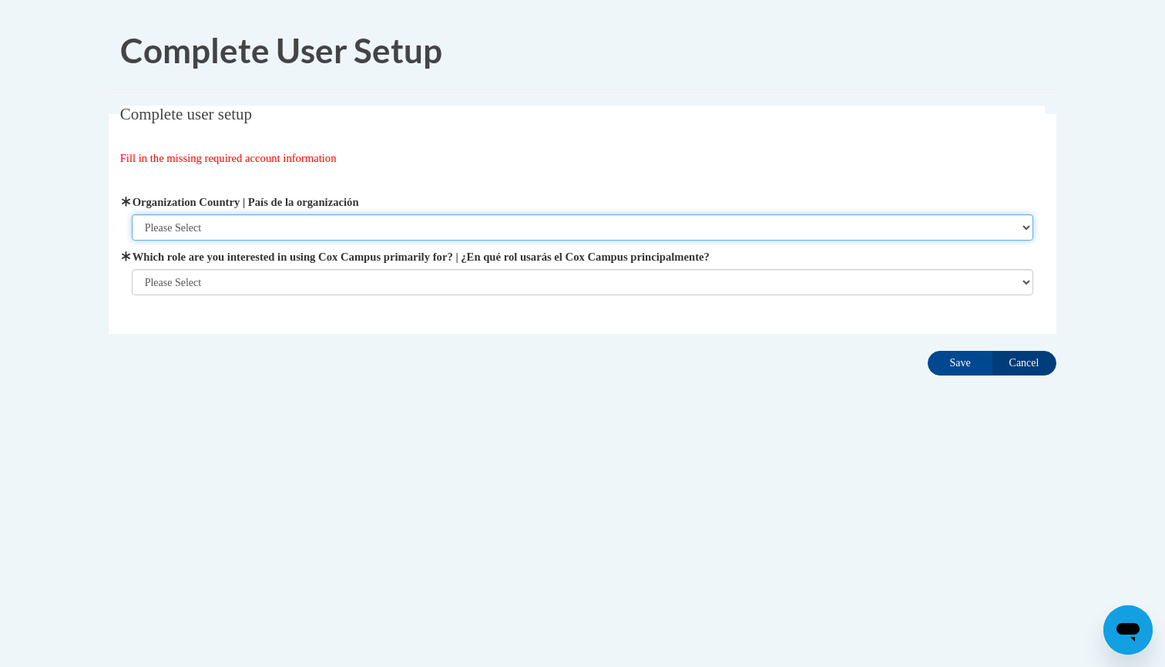
select select "ad49bcad-a171-4b2e-b99c-48b446064914"
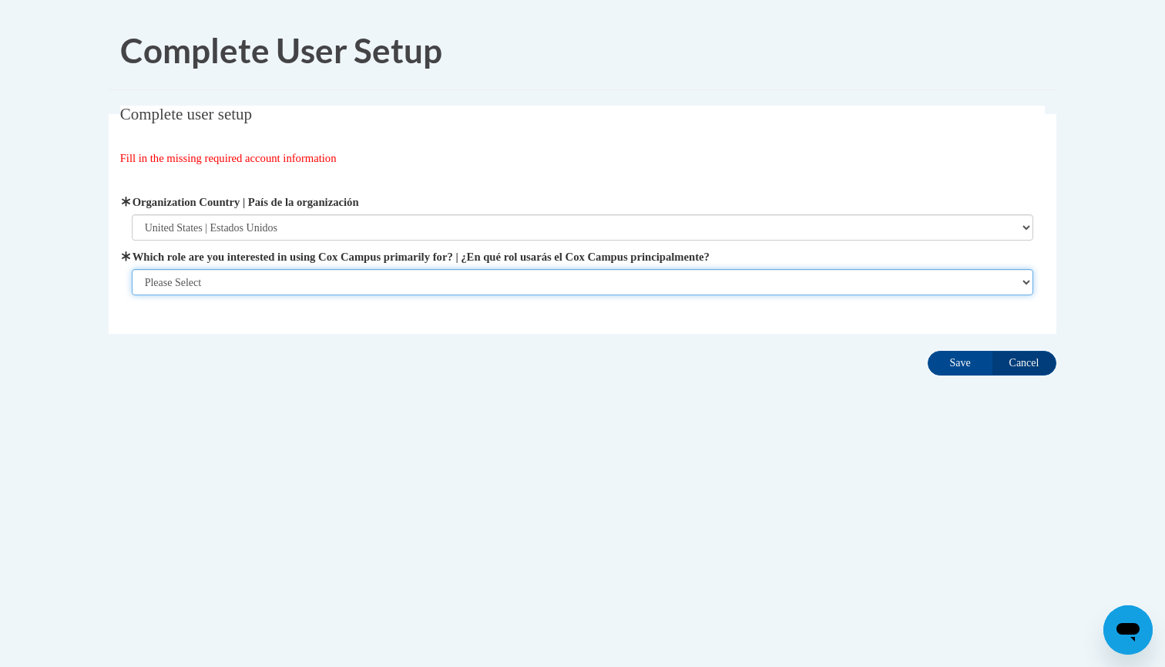
select select "5a18ea06-2b54-4451-96f2-d152daf9eac5"
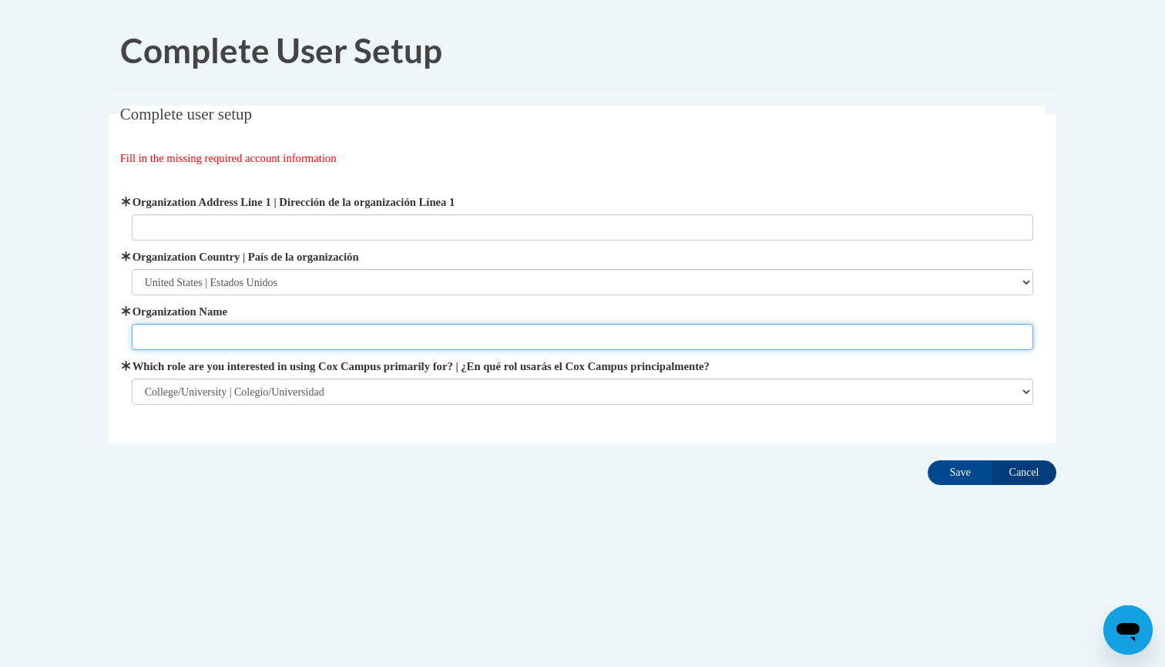
click at [733, 333] on input "Organization Name" at bounding box center [583, 337] width 902 height 26
type input "[PERSON_NAME] State"
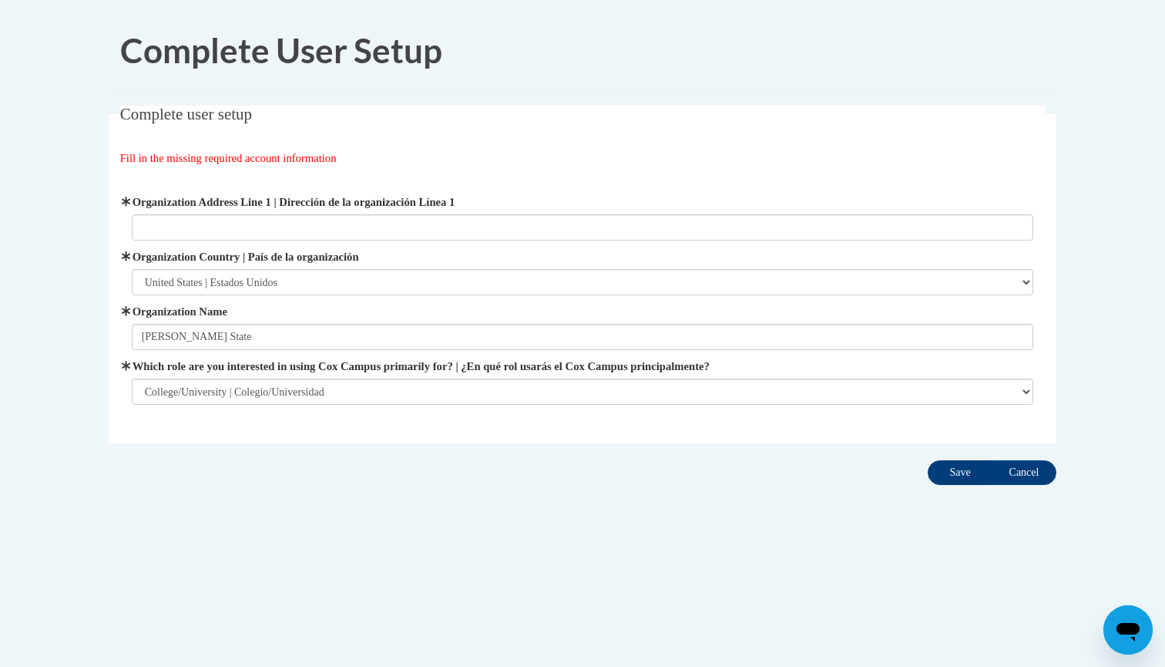
click at [964, 472] on input "Save" at bounding box center [960, 472] width 65 height 25
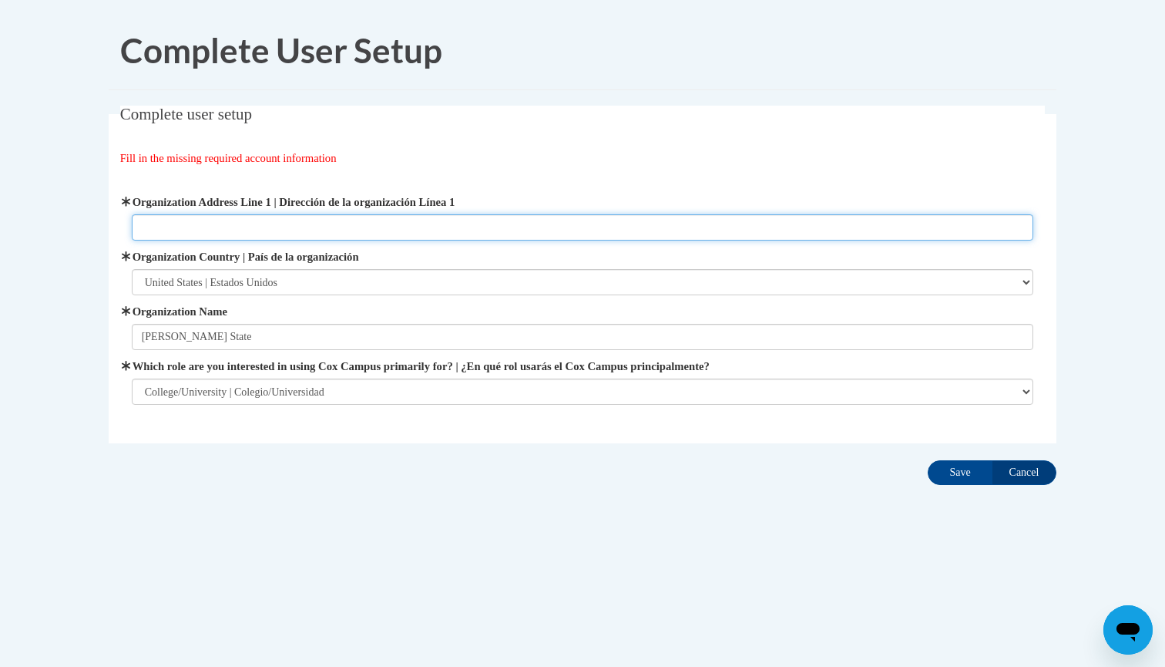
paste input "[STREET_ADDRESS]"
type input "[STREET_ADDRESS]"
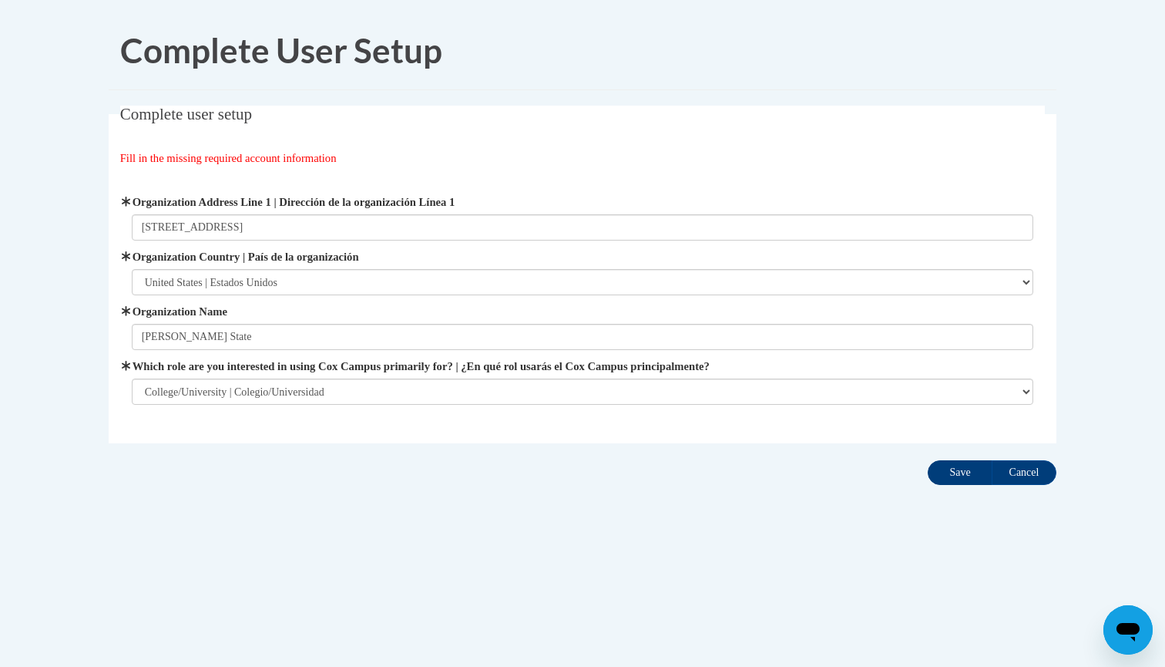
click at [949, 473] on input "Save" at bounding box center [960, 472] width 65 height 25
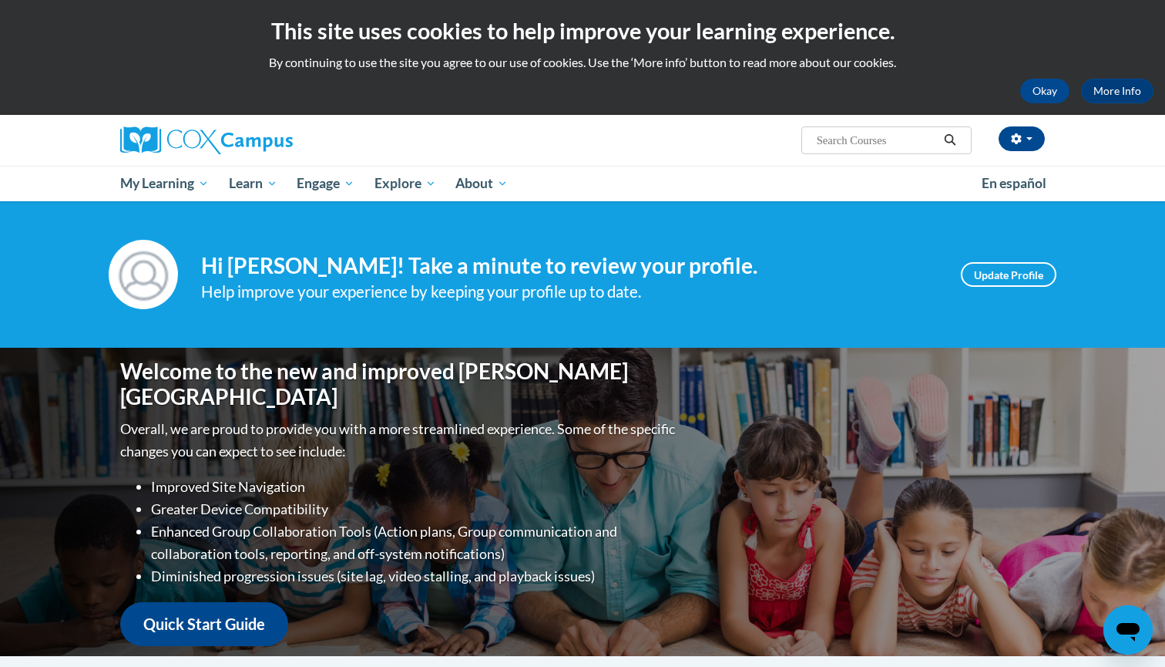
click at [952, 489] on div "Welcome to the new and improved [PERSON_NAME] Campus Overall, we are proud to p…" at bounding box center [582, 502] width 971 height 308
